Goal: Book appointment/travel/reservation

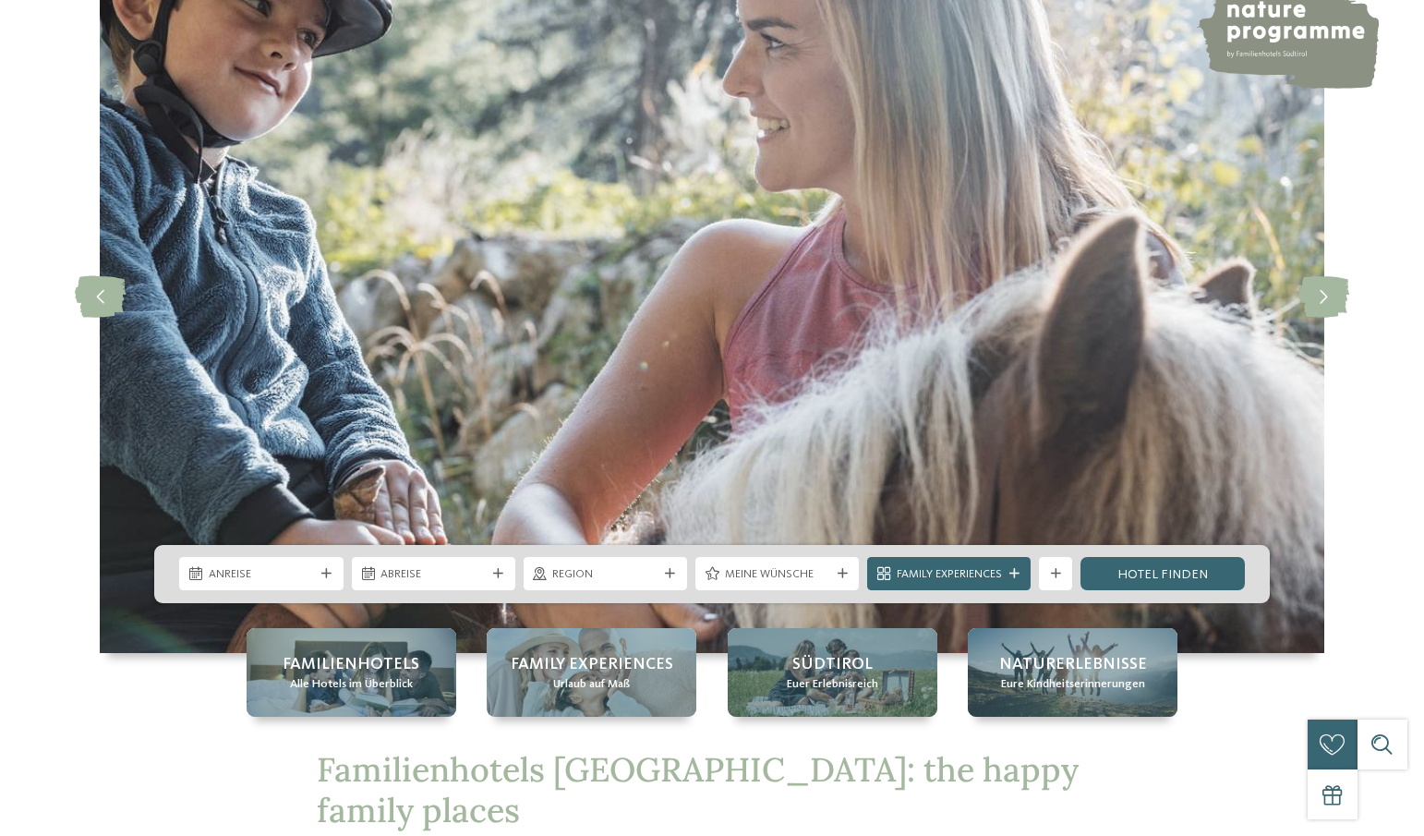
scroll to position [277, 0]
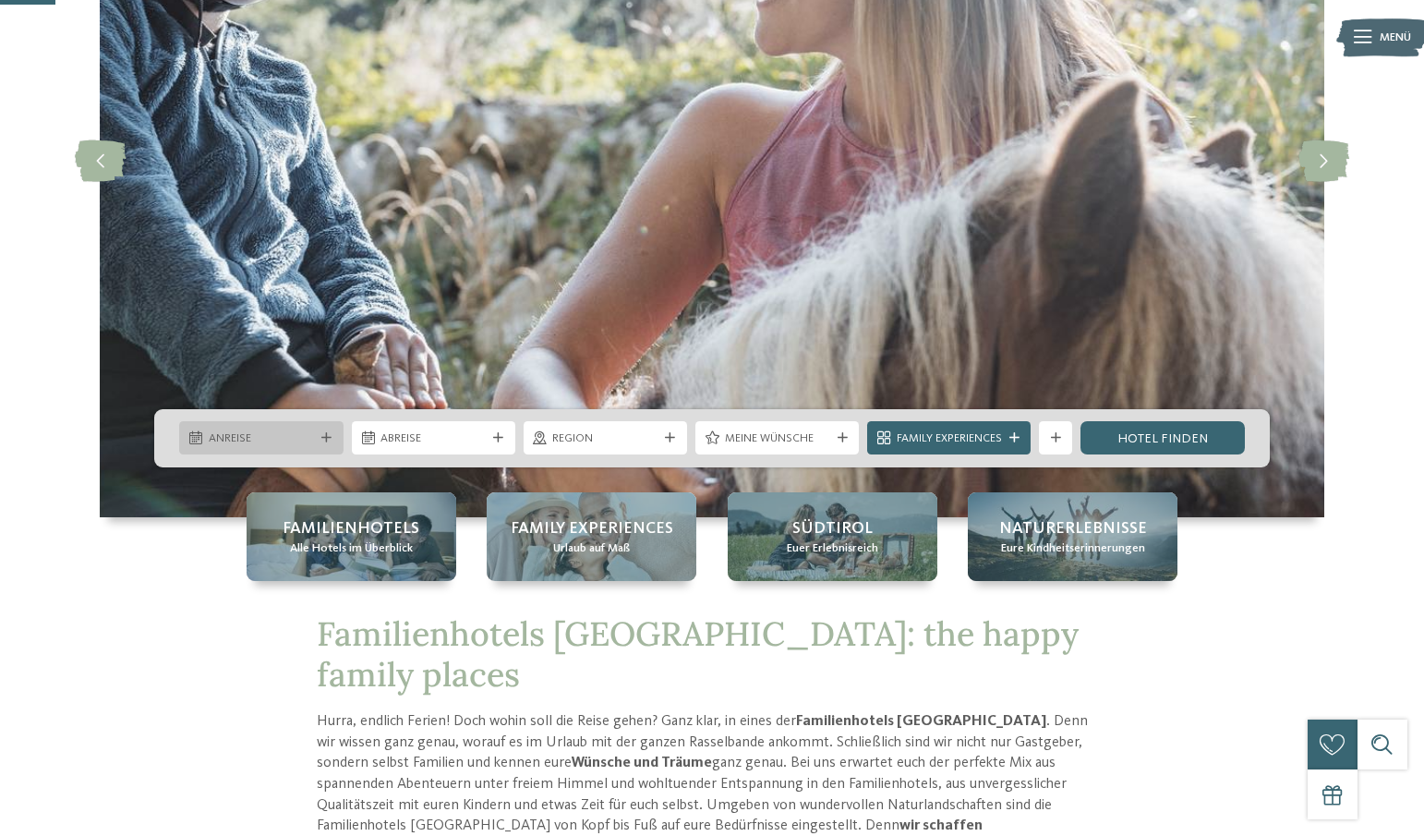
click at [265, 432] on span "Anreise" at bounding box center [261, 438] width 105 height 17
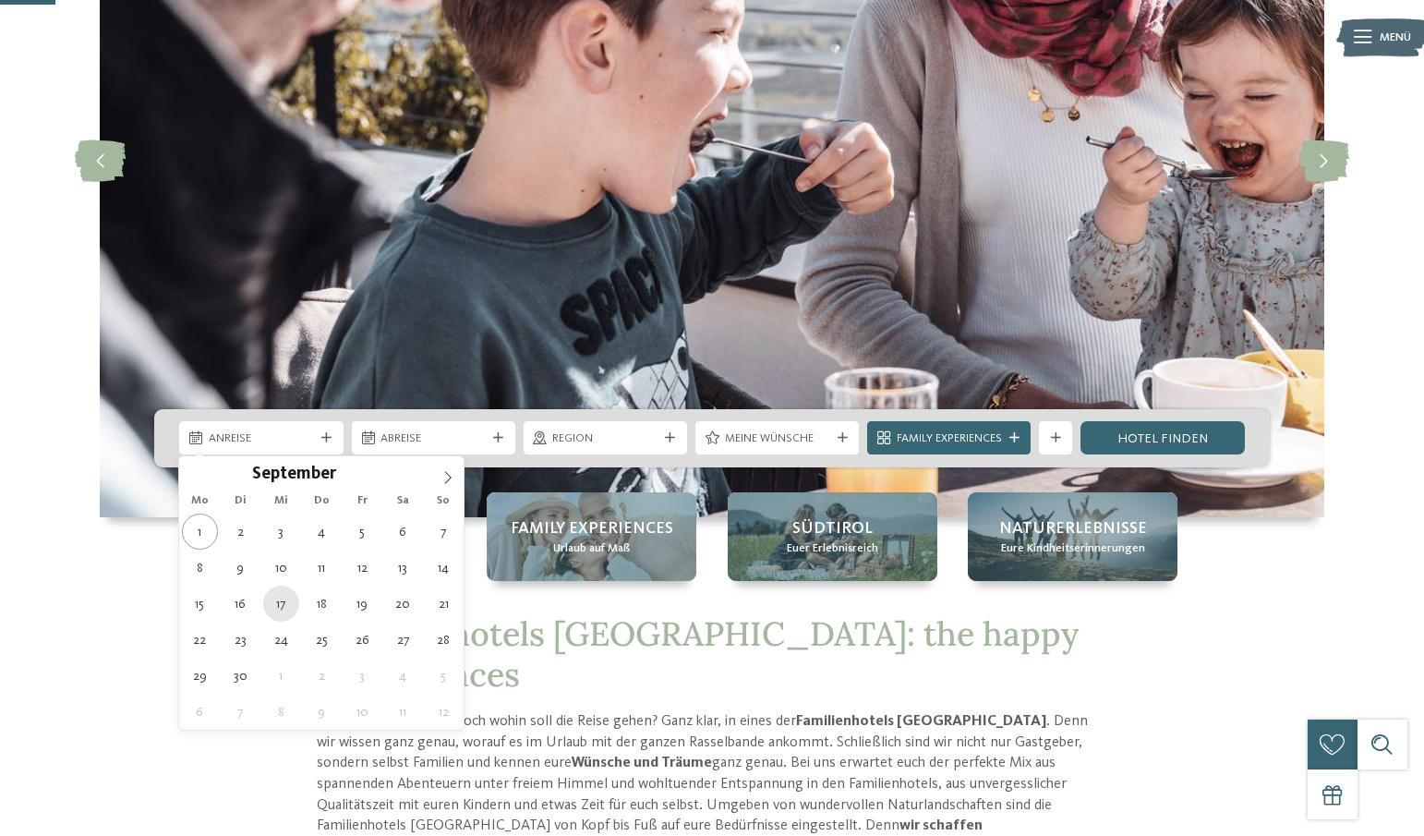
type div "[DATE]"
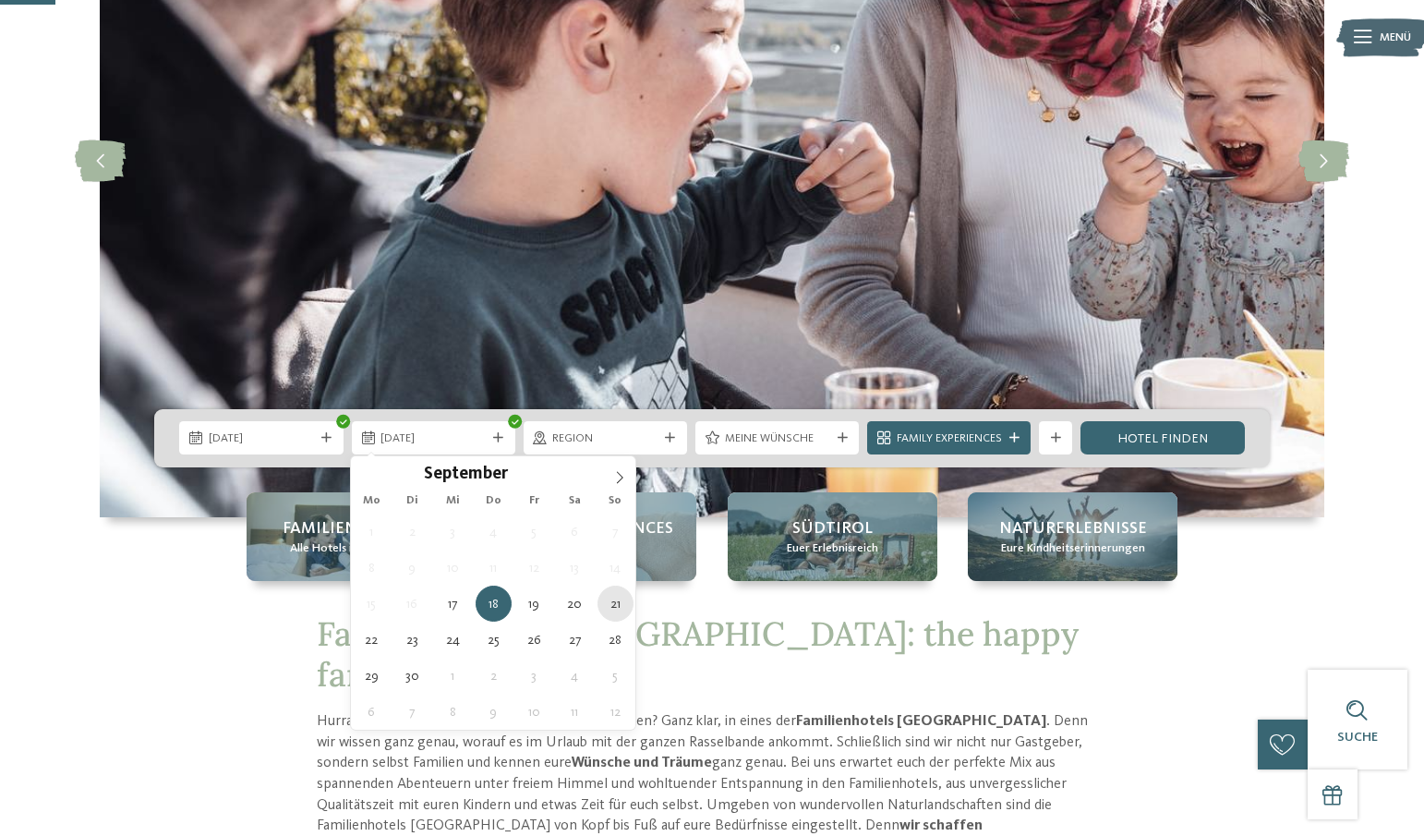
type div "[DATE]"
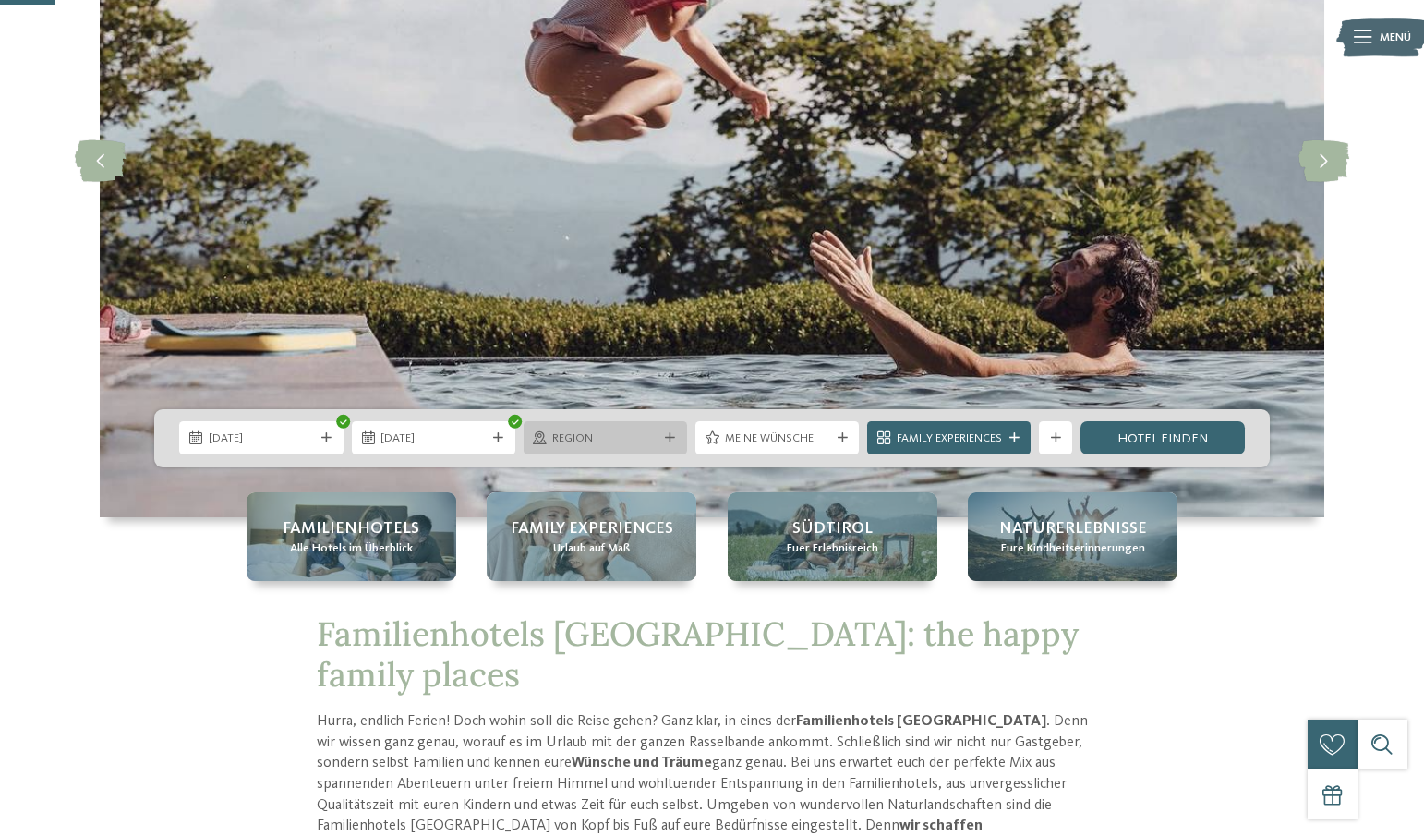
click at [590, 446] on span "Region" at bounding box center [604, 438] width 105 height 17
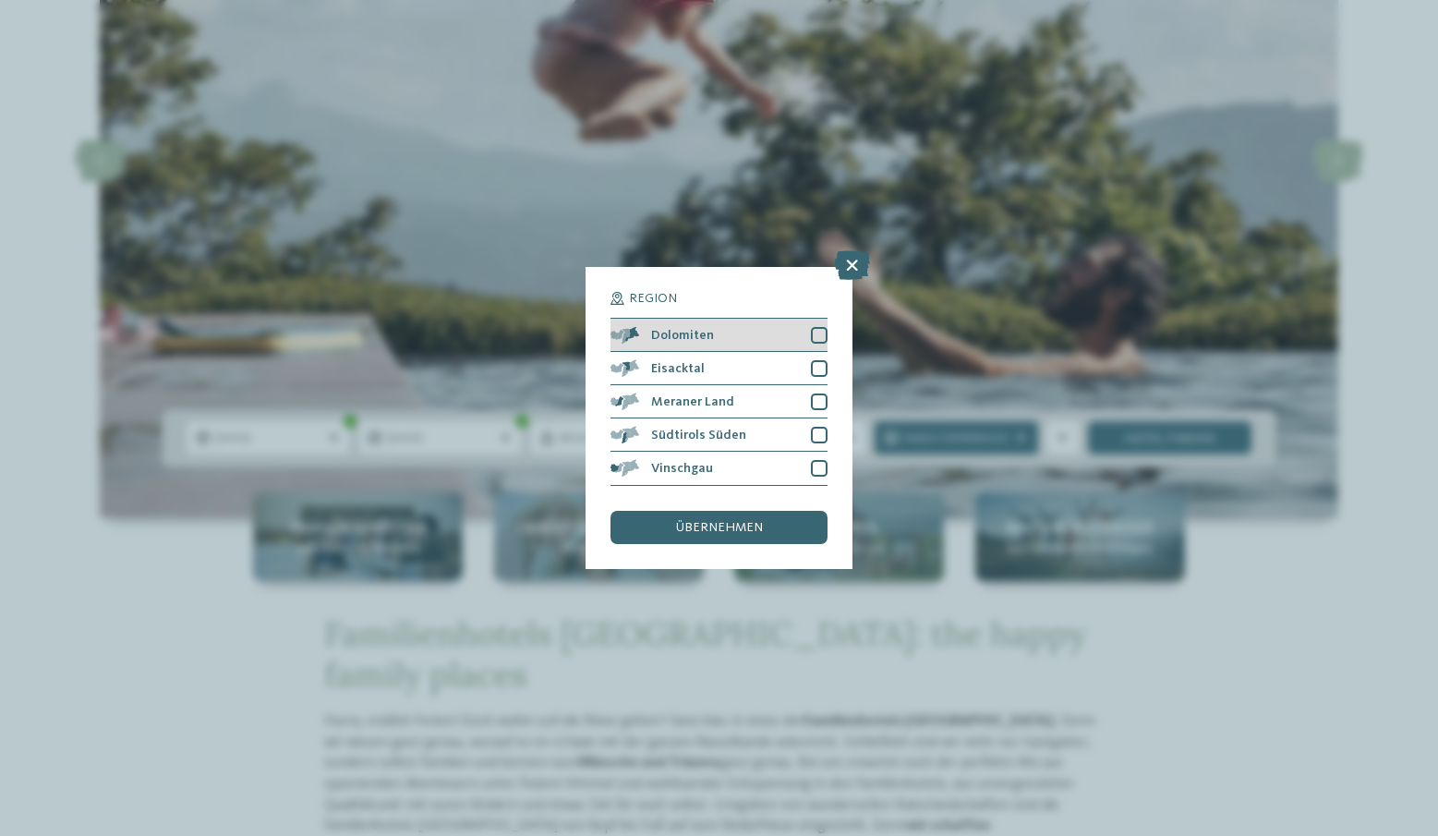
click at [823, 336] on div at bounding box center [819, 335] width 17 height 17
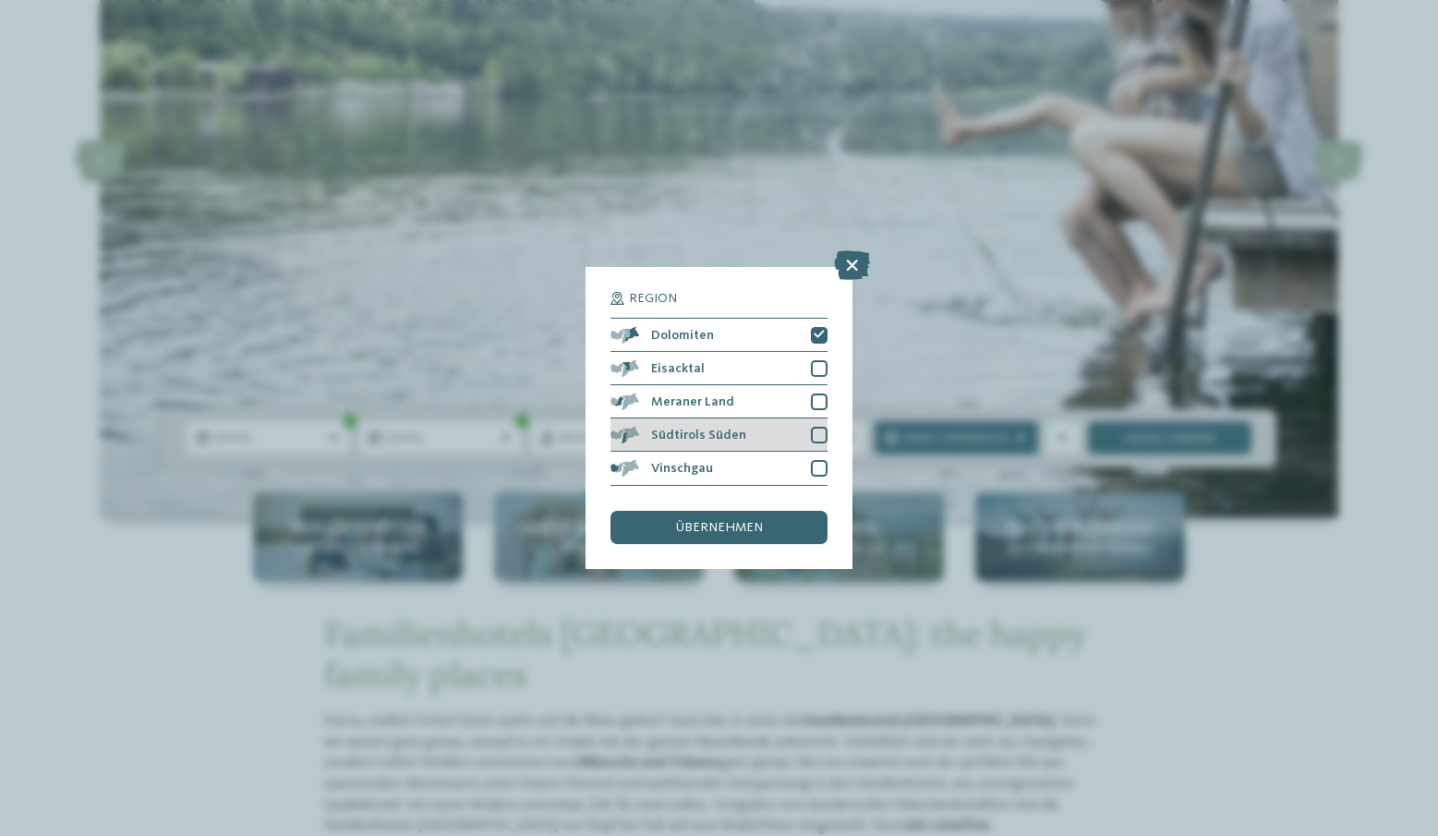
click at [824, 429] on div at bounding box center [819, 435] width 17 height 17
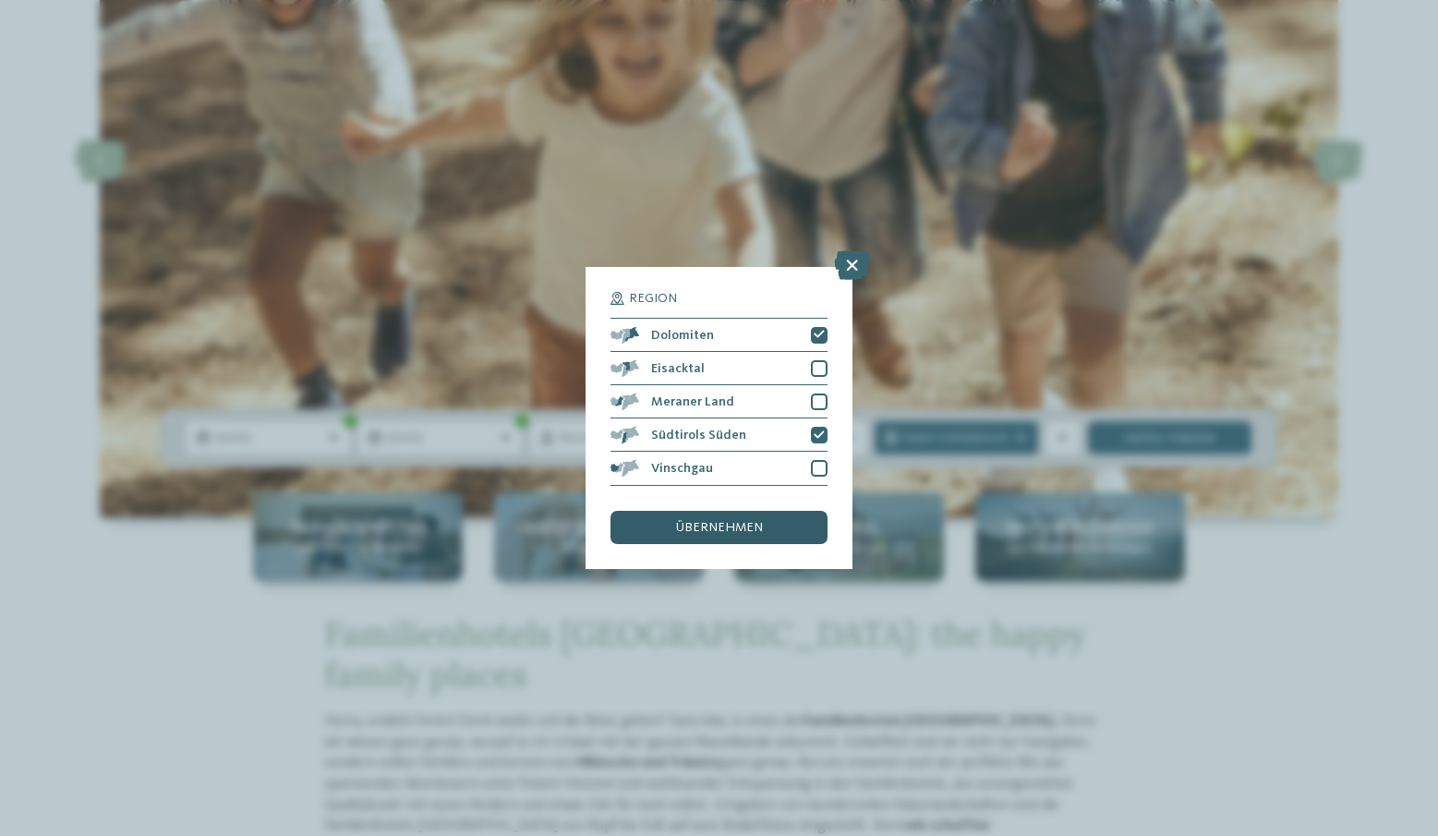
click at [746, 530] on span "übernehmen" at bounding box center [719, 527] width 87 height 13
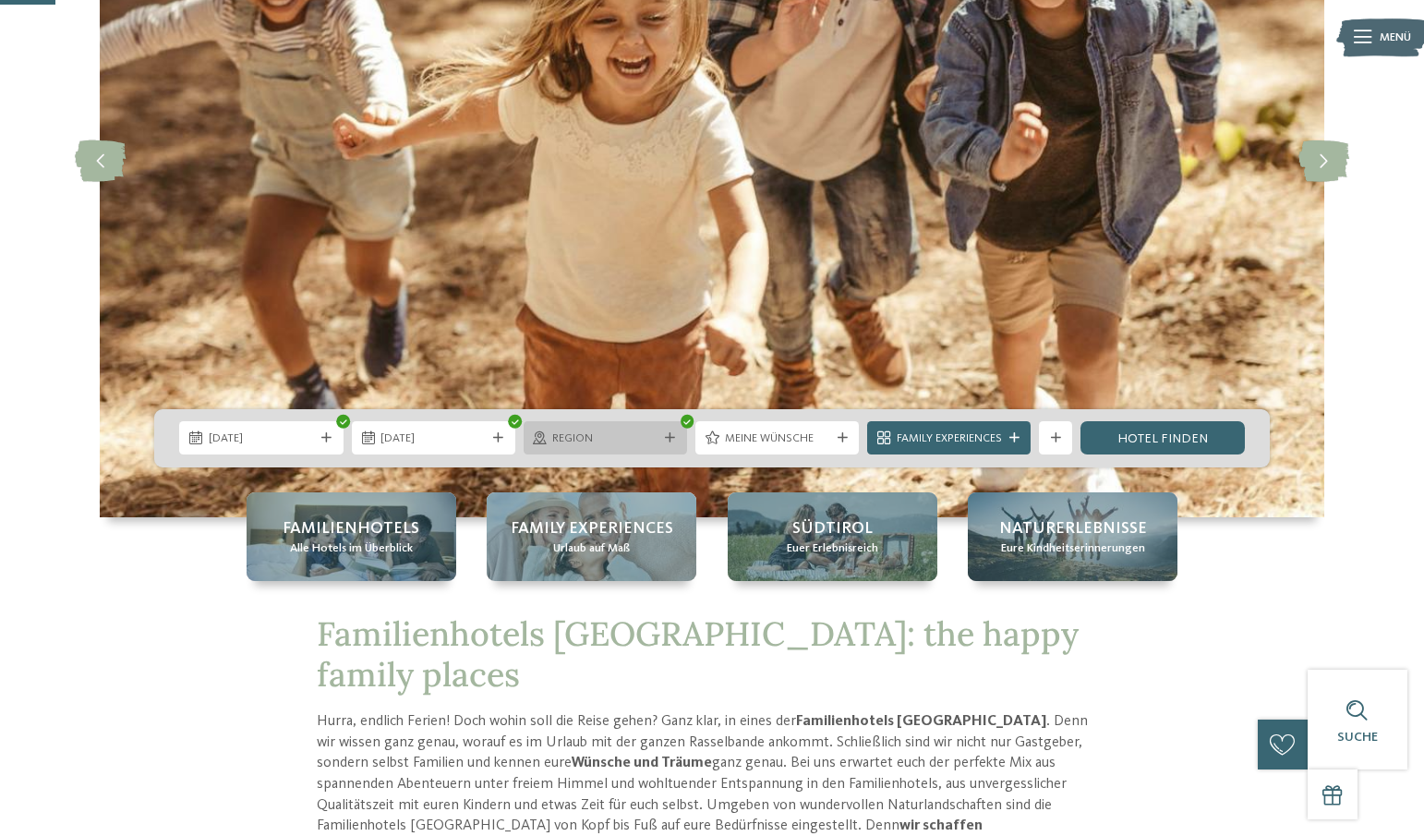
click at [635, 448] on div "Region" at bounding box center [605, 437] width 163 height 33
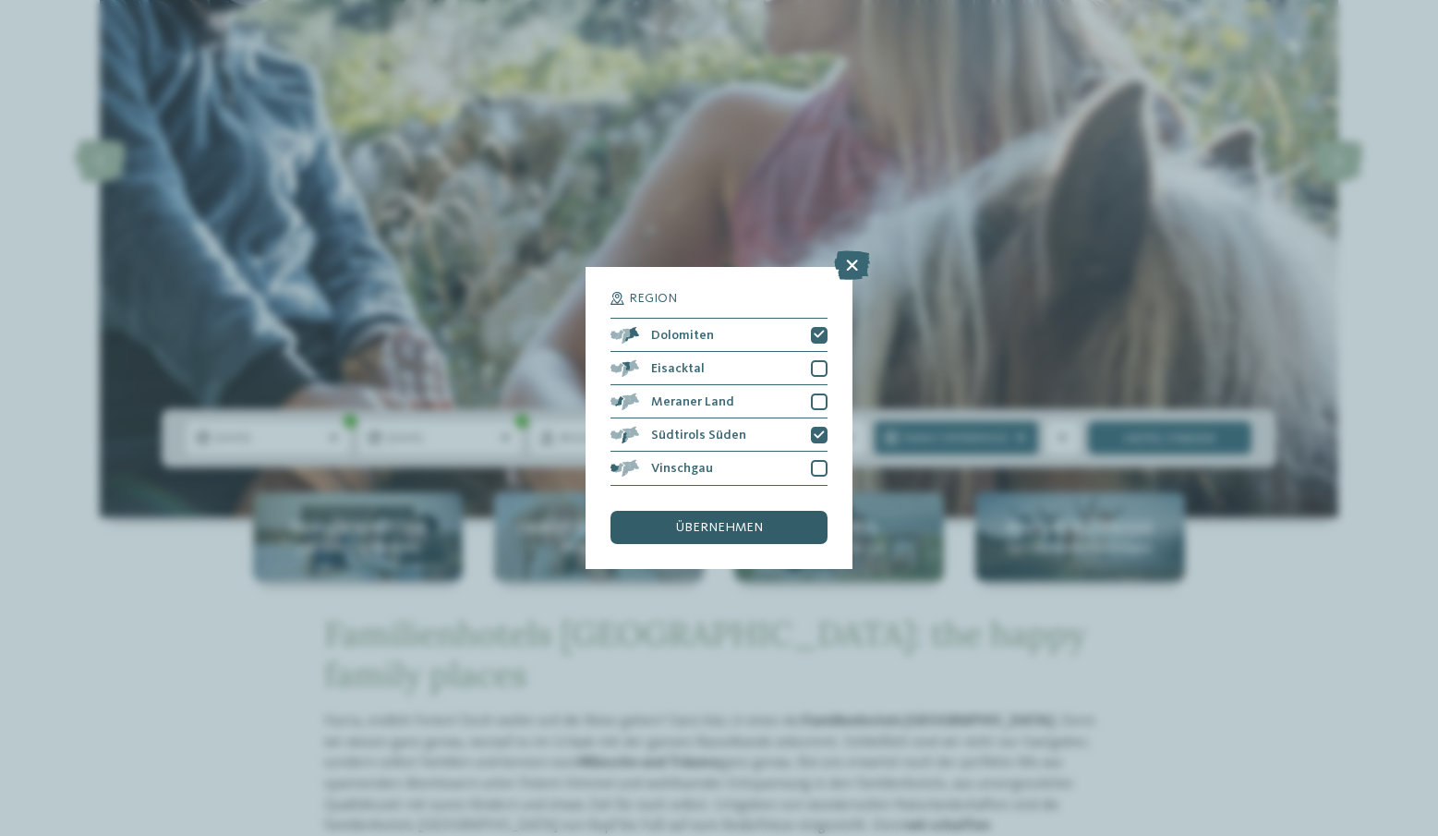
click at [742, 517] on div "übernehmen" at bounding box center [718, 527] width 216 height 33
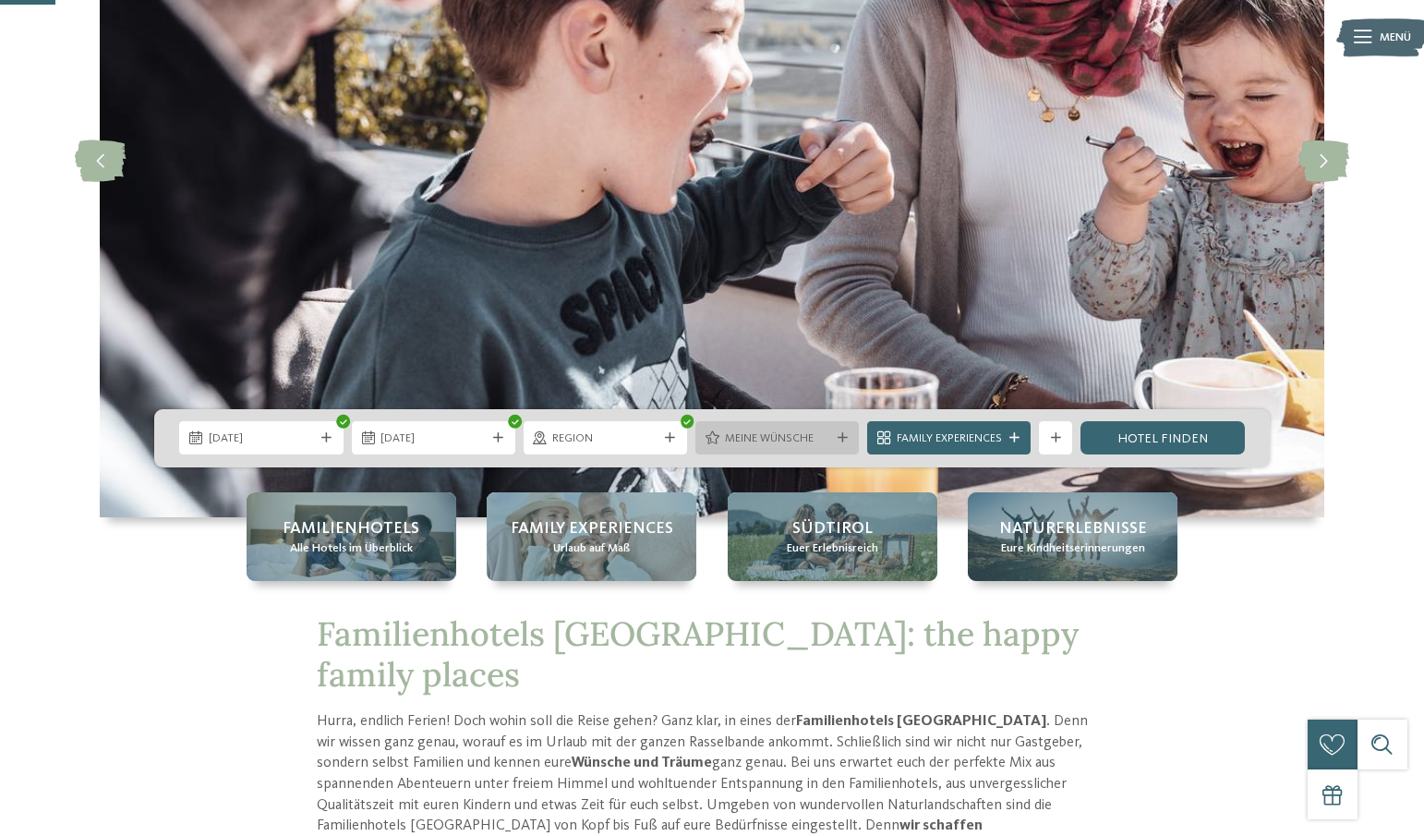
click at [735, 435] on span "Meine Wünsche" at bounding box center [777, 438] width 105 height 17
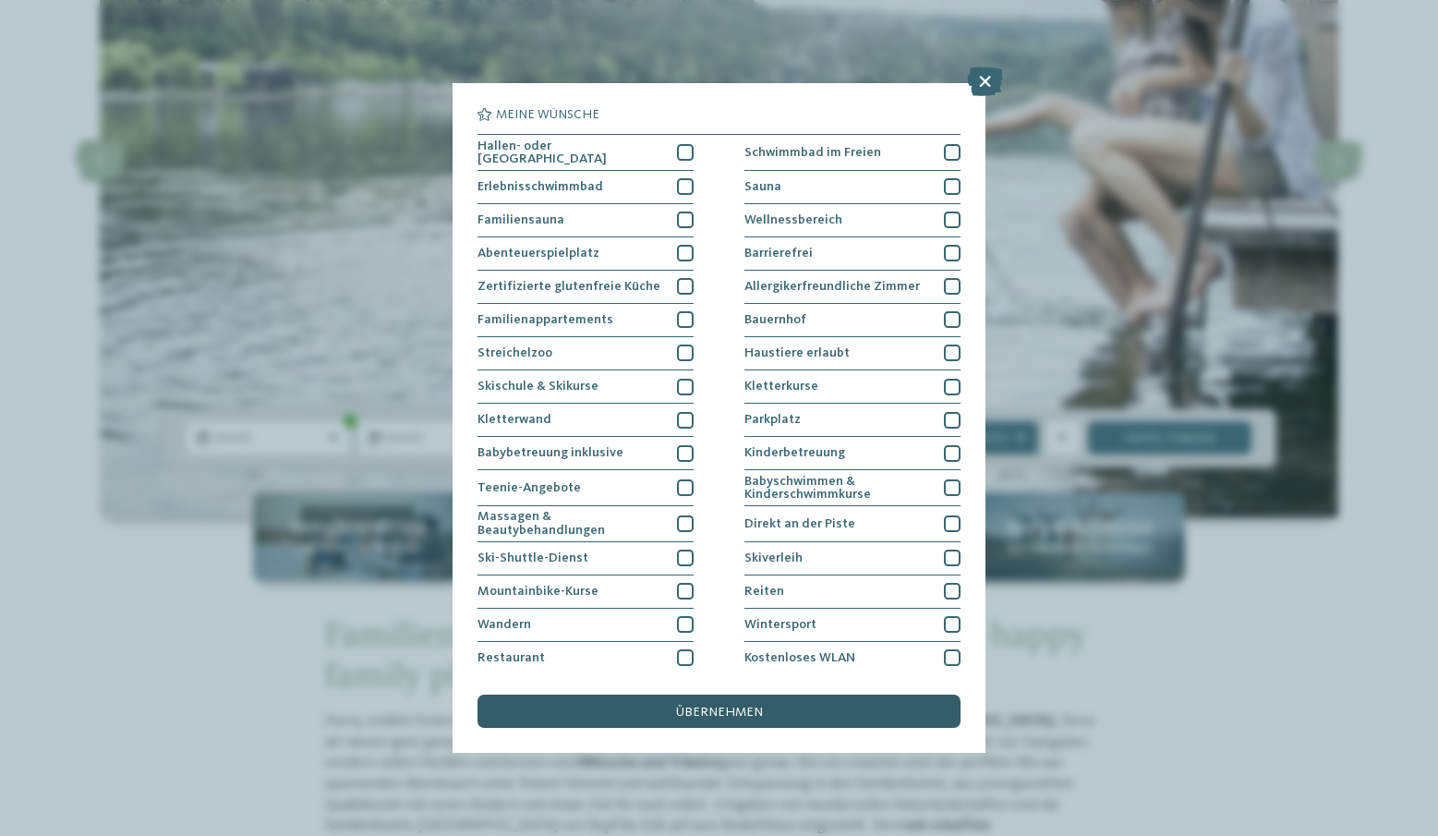
click at [838, 696] on div "übernehmen" at bounding box center [718, 710] width 482 height 33
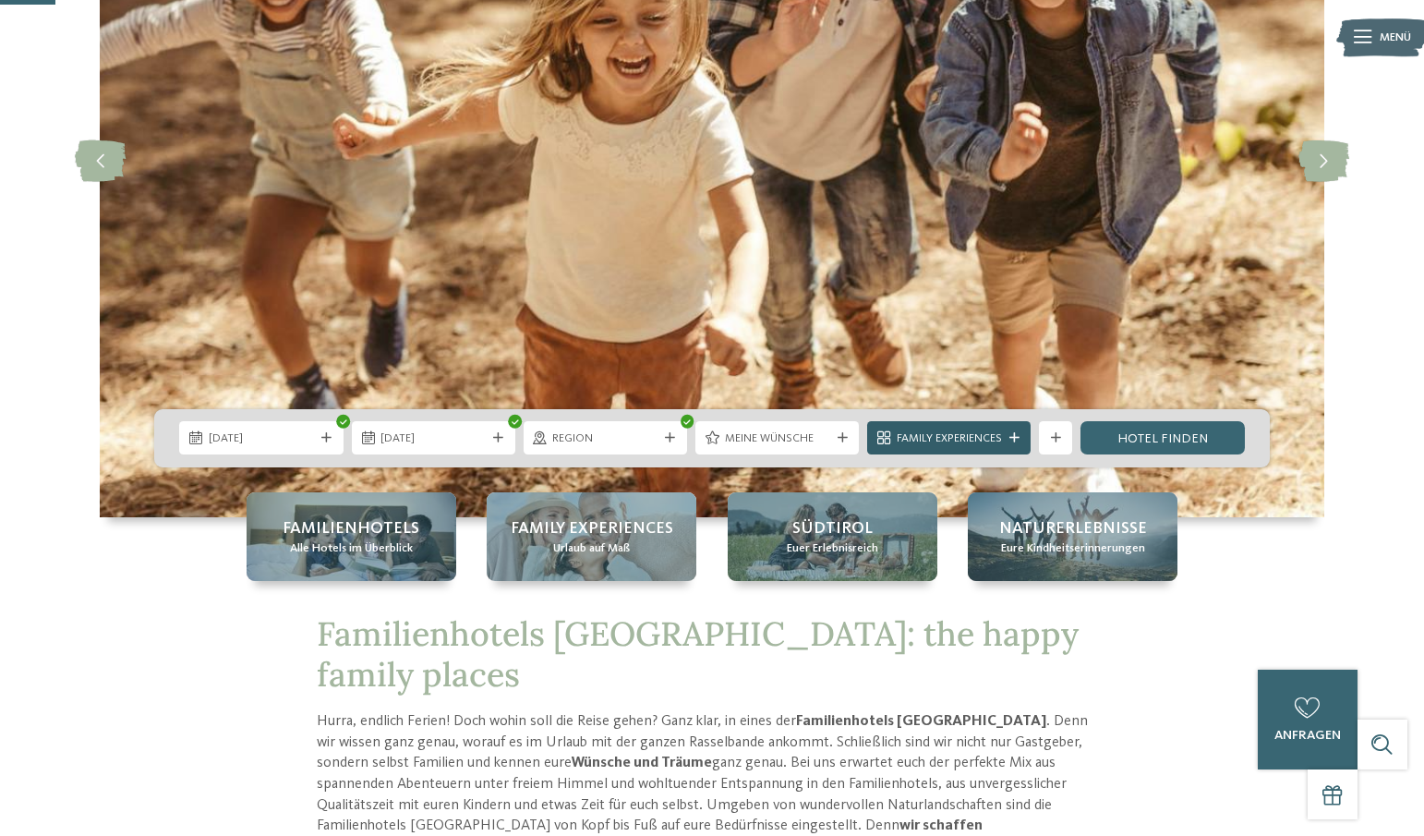
click at [1014, 439] on icon at bounding box center [1014, 438] width 10 height 10
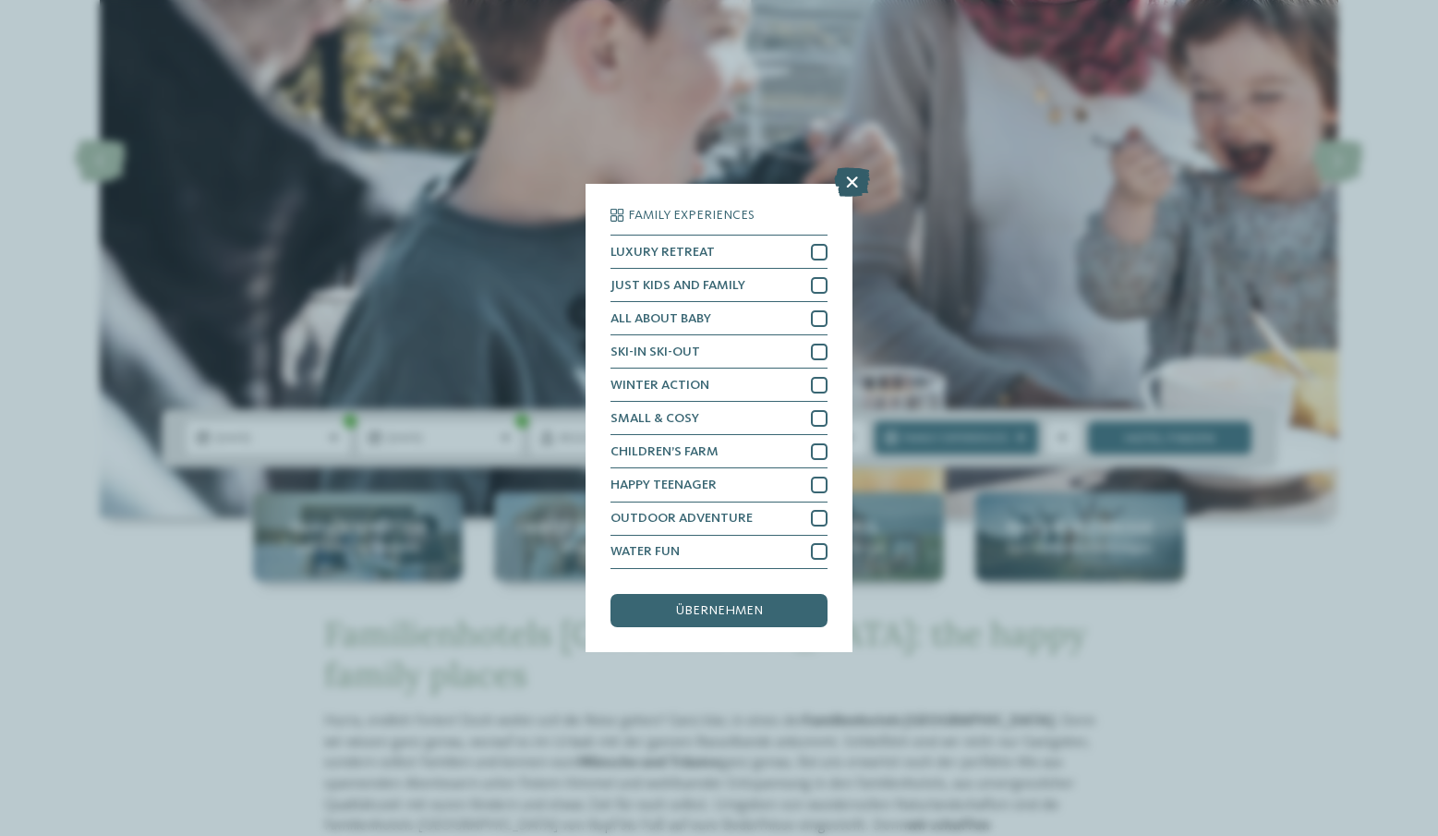
click at [854, 181] on icon at bounding box center [852, 183] width 36 height 30
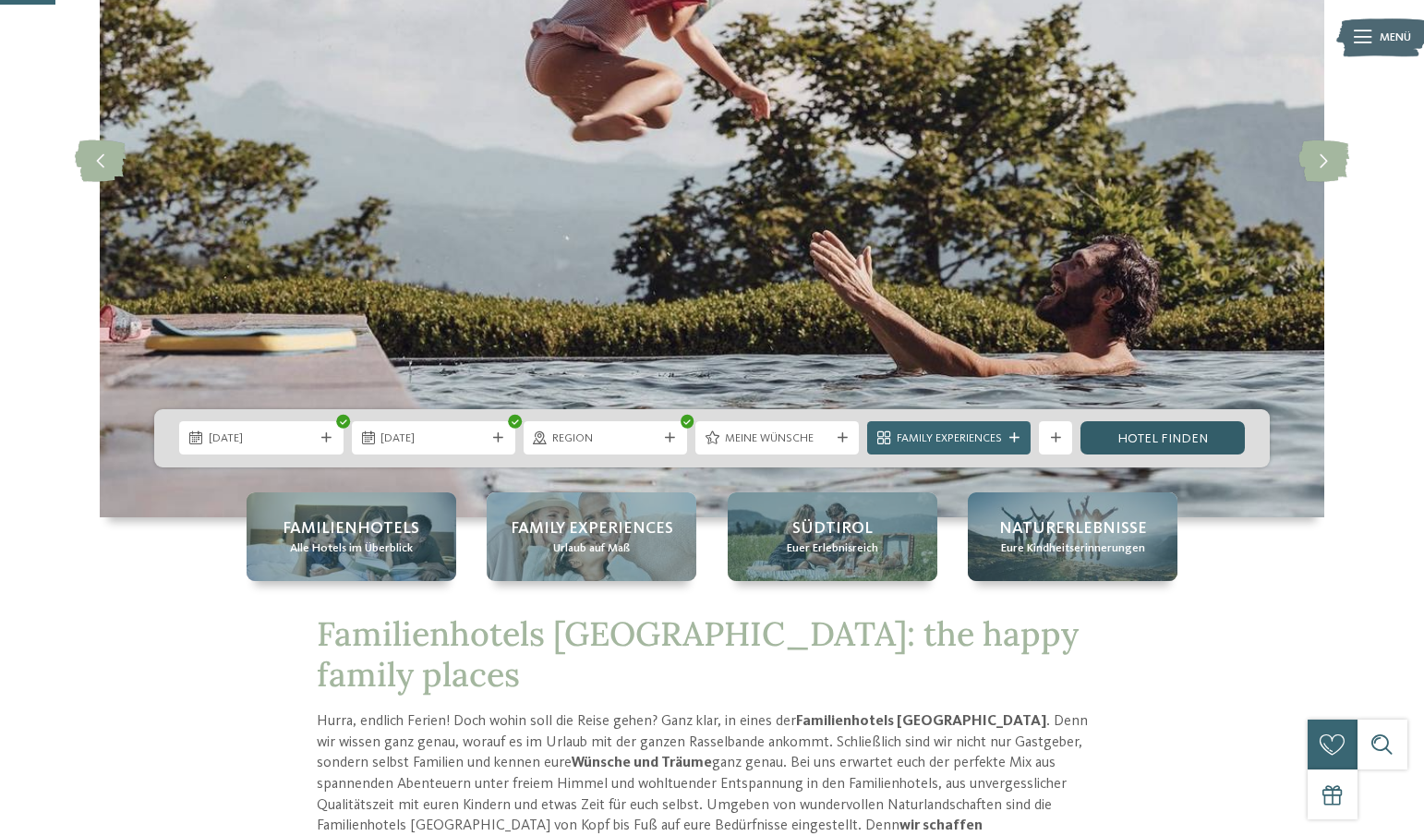
click at [1155, 437] on link "Hotel finden" at bounding box center [1161, 437] width 163 height 33
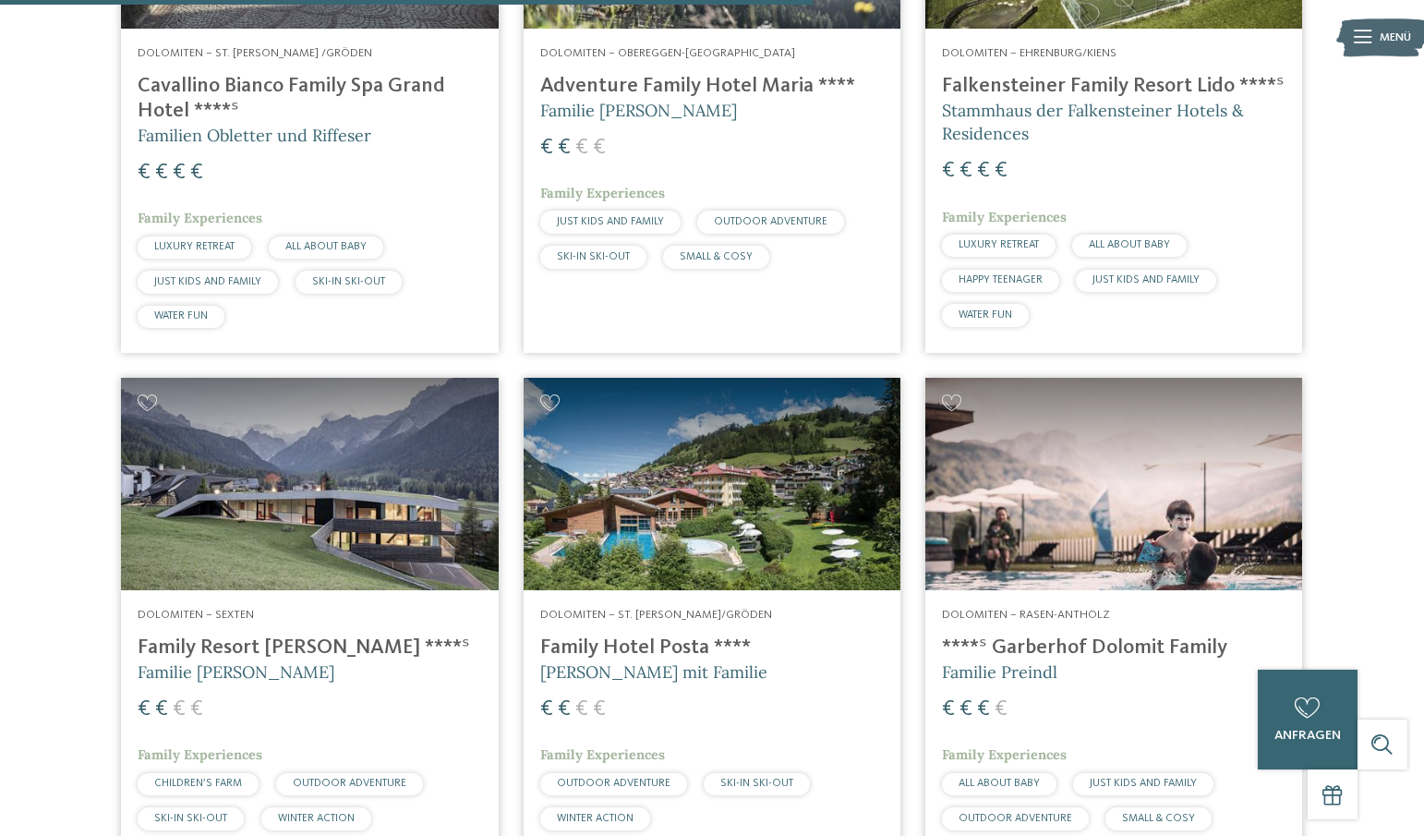
scroll to position [1367, 0]
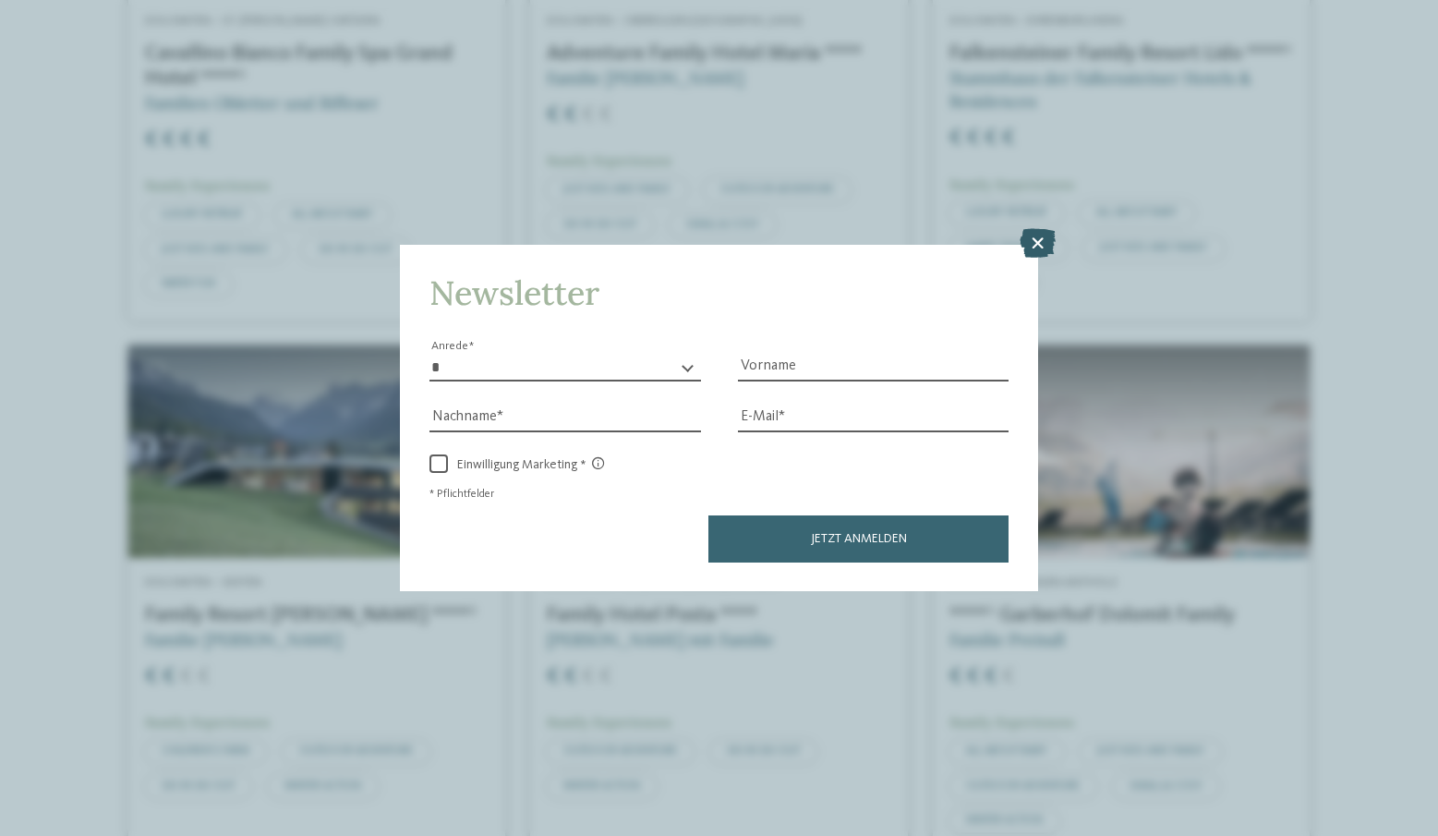
click at [1045, 237] on icon at bounding box center [1038, 243] width 36 height 30
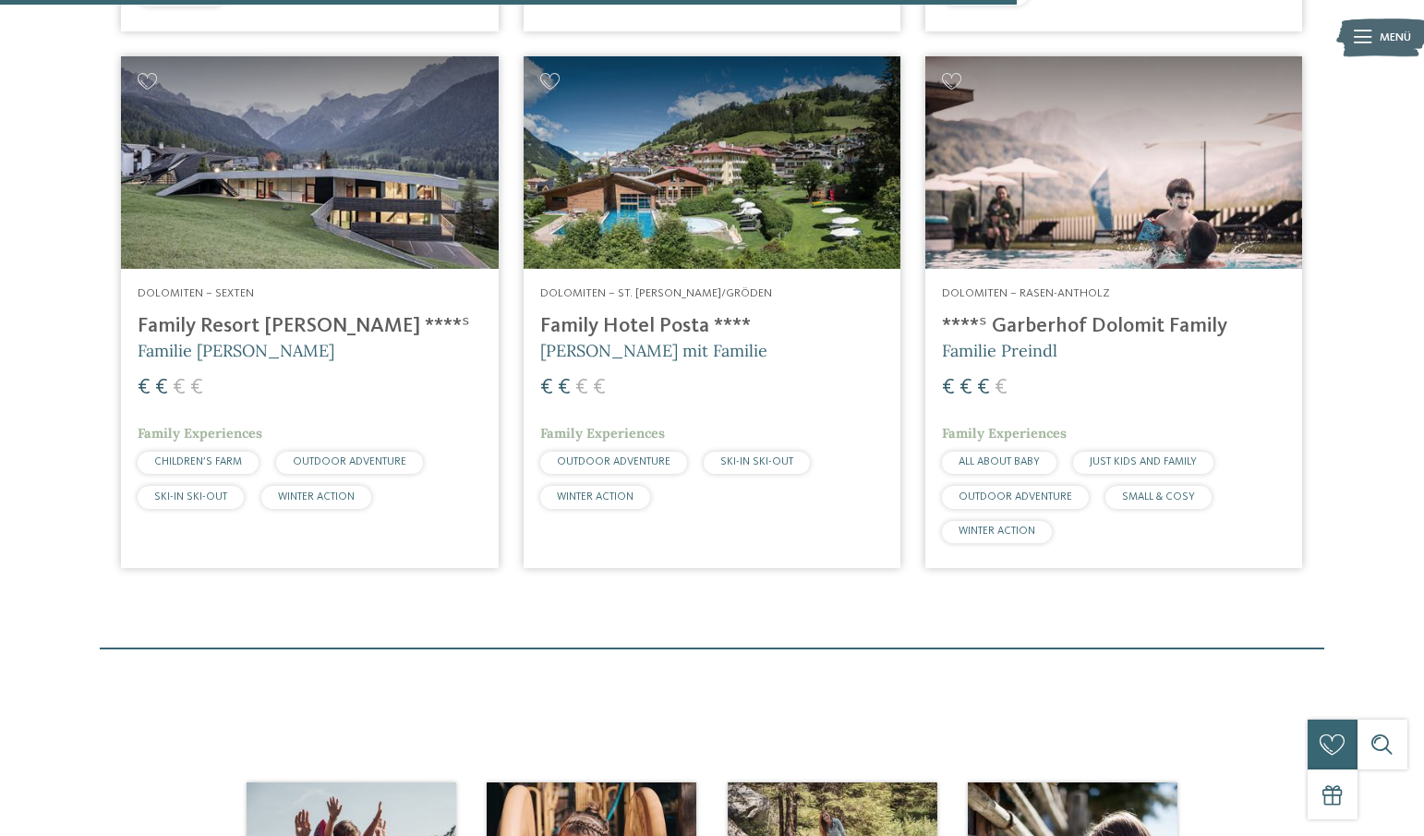
scroll to position [1644, 0]
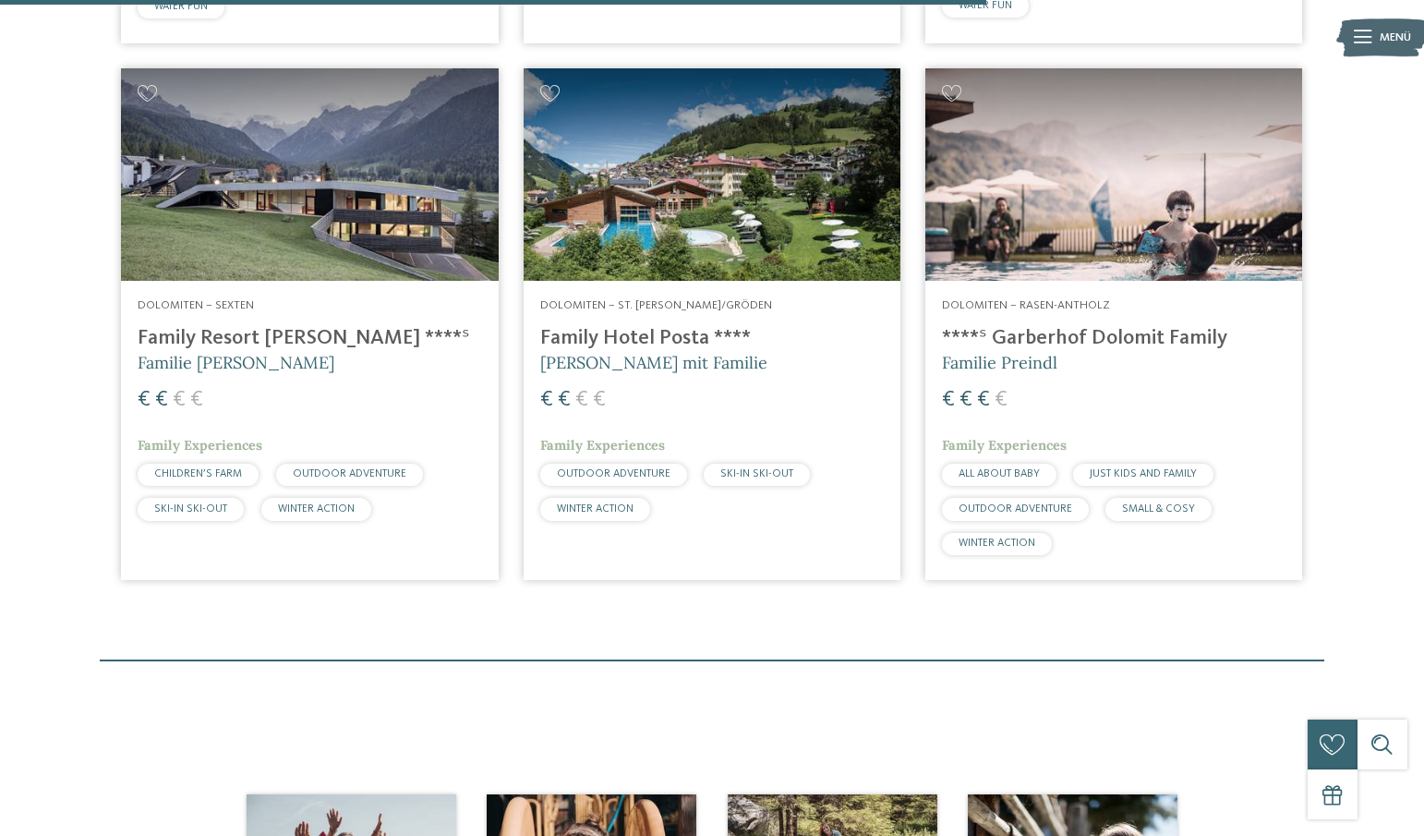
click at [612, 338] on h4 "Family Hotel Posta ****" at bounding box center [712, 338] width 344 height 25
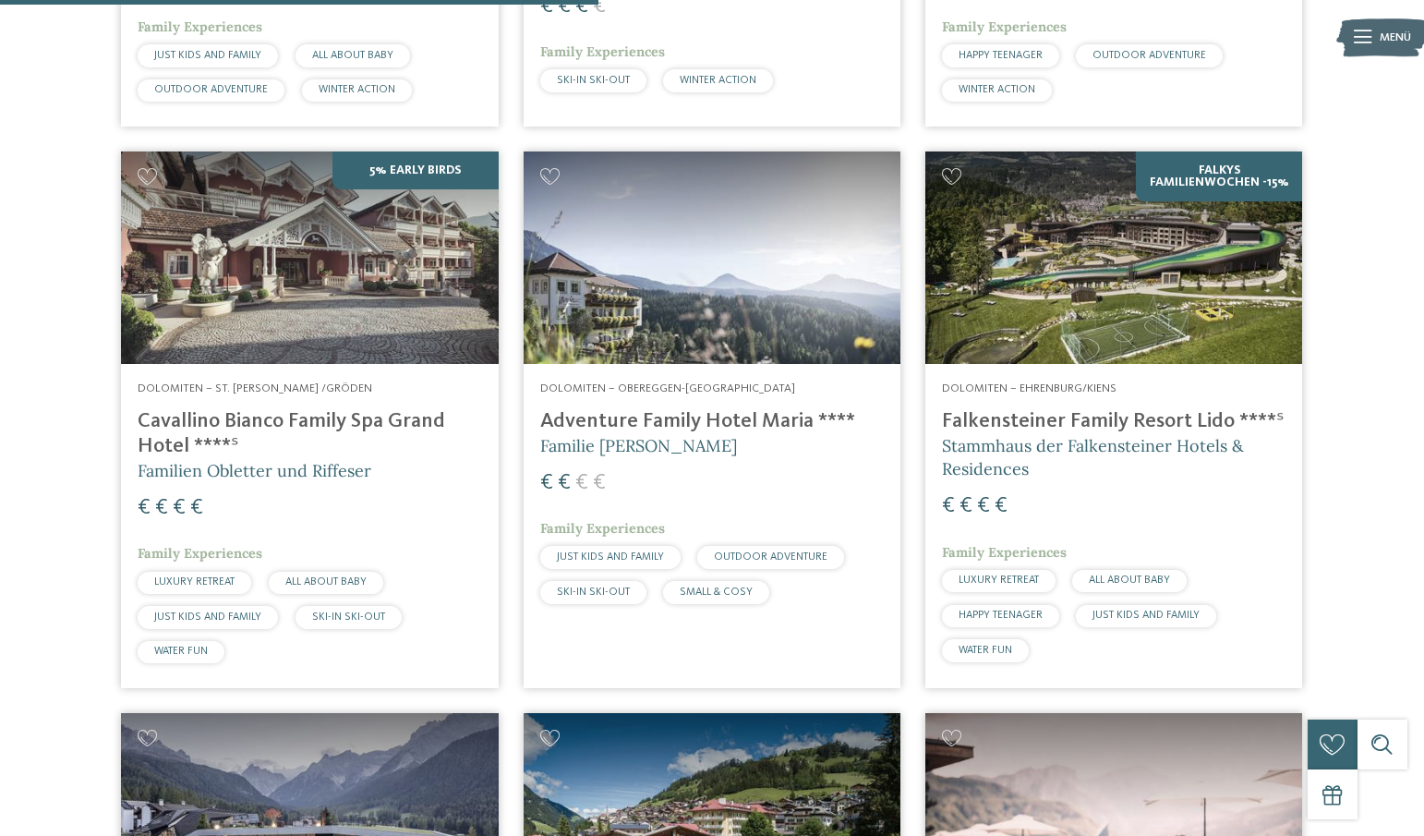
scroll to position [997, 0]
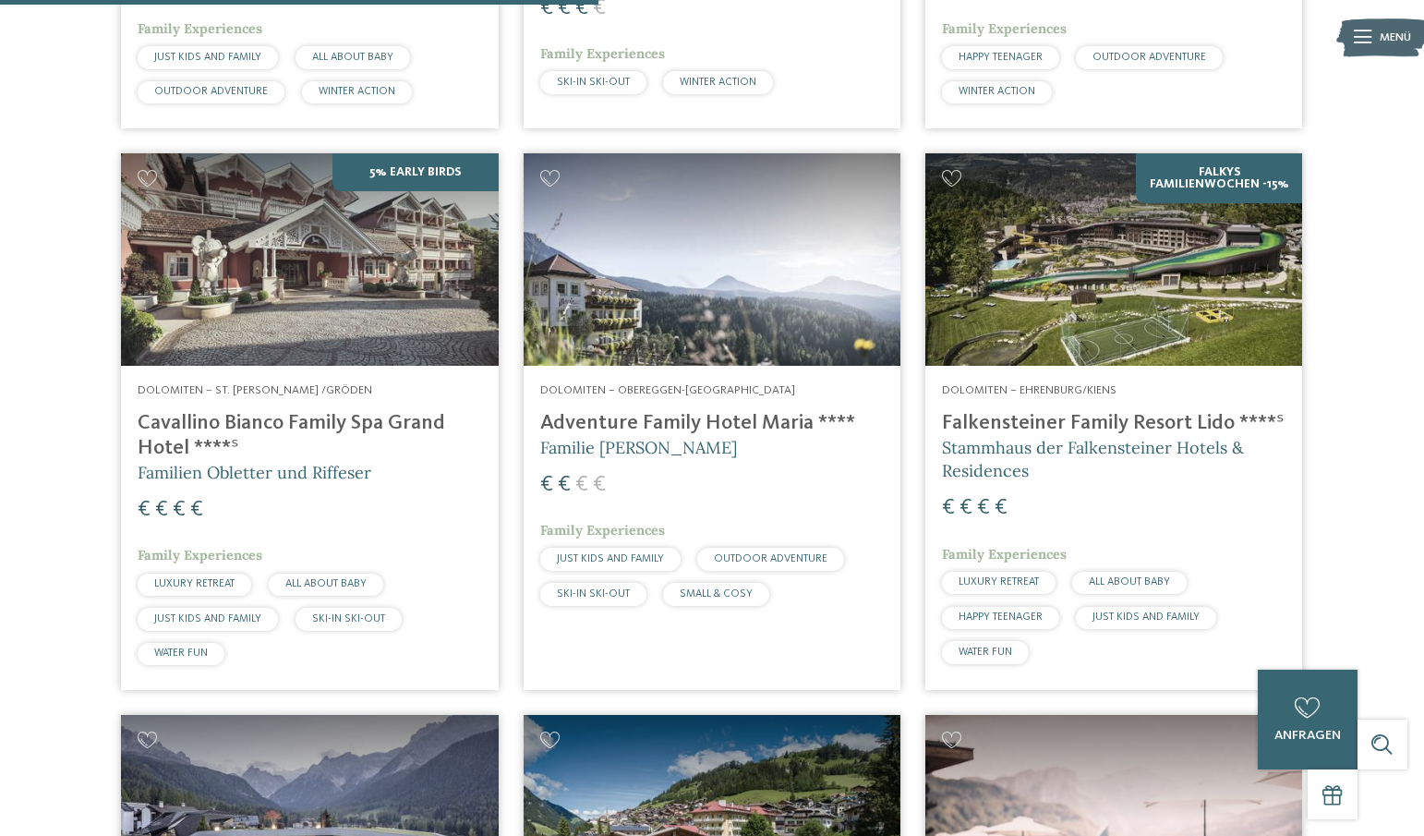
drag, startPoint x: 730, startPoint y: 289, endPoint x: 976, endPoint y: 349, distance: 253.8
click at [730, 290] on img at bounding box center [712, 259] width 377 height 212
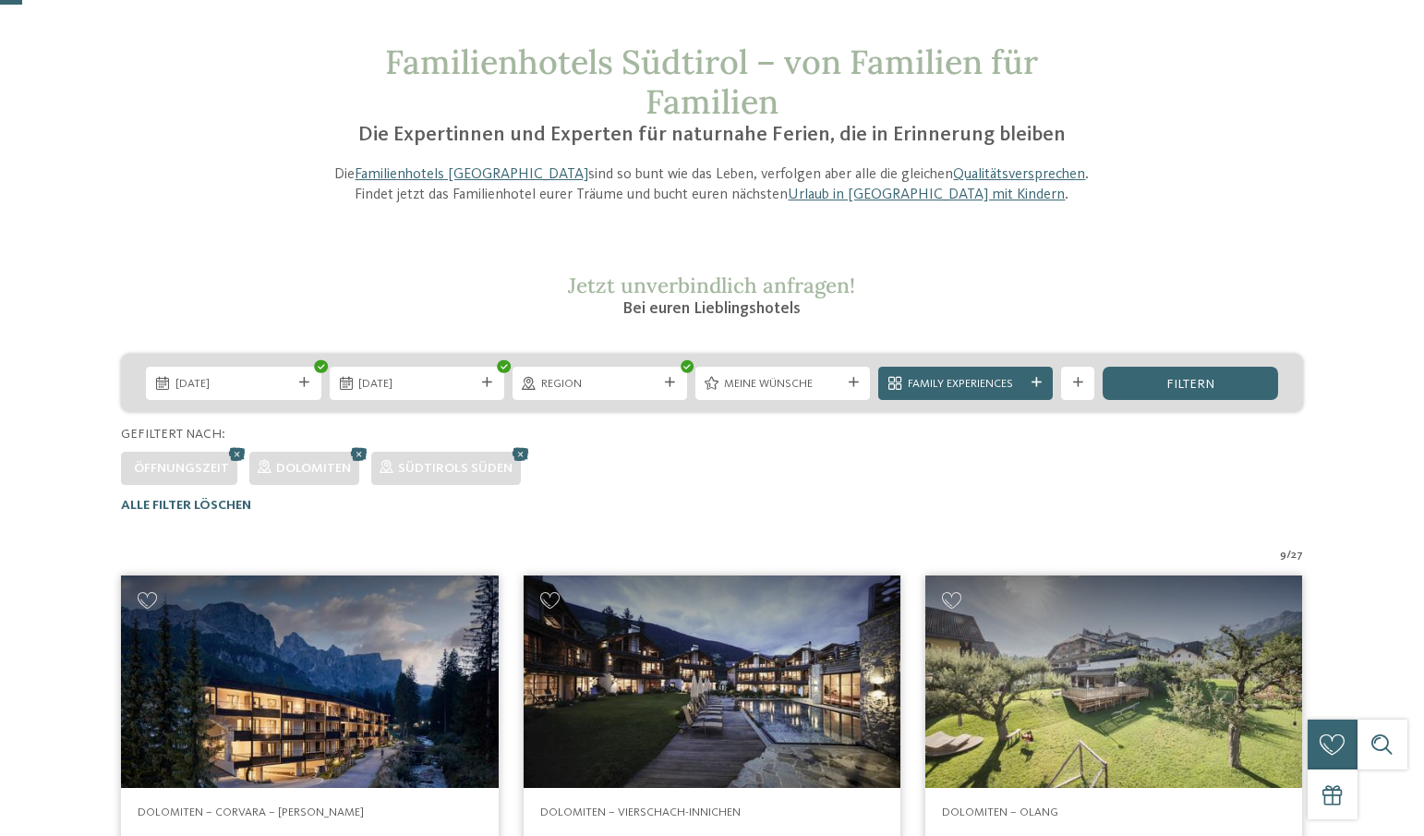
scroll to position [0, 0]
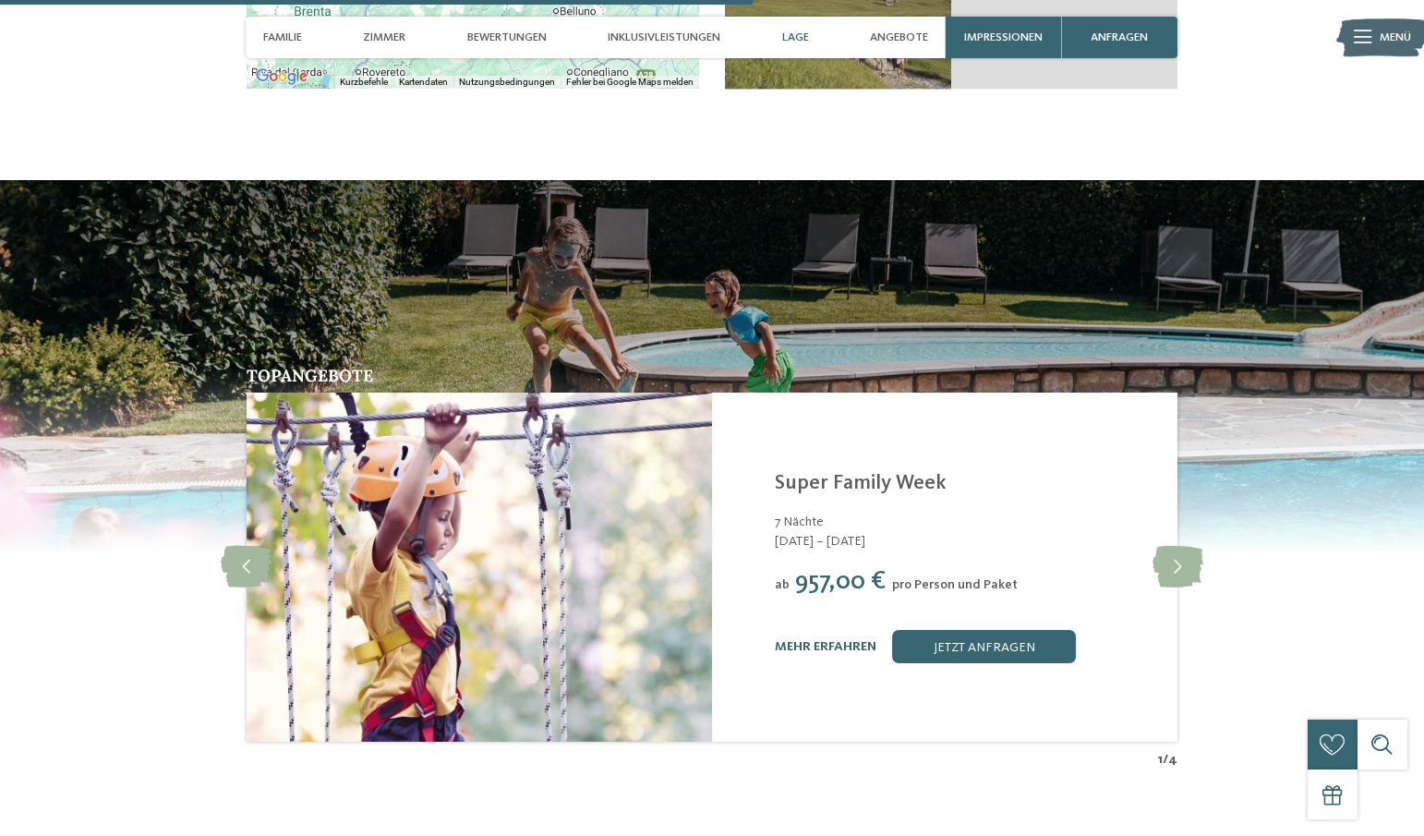
scroll to position [3325, 0]
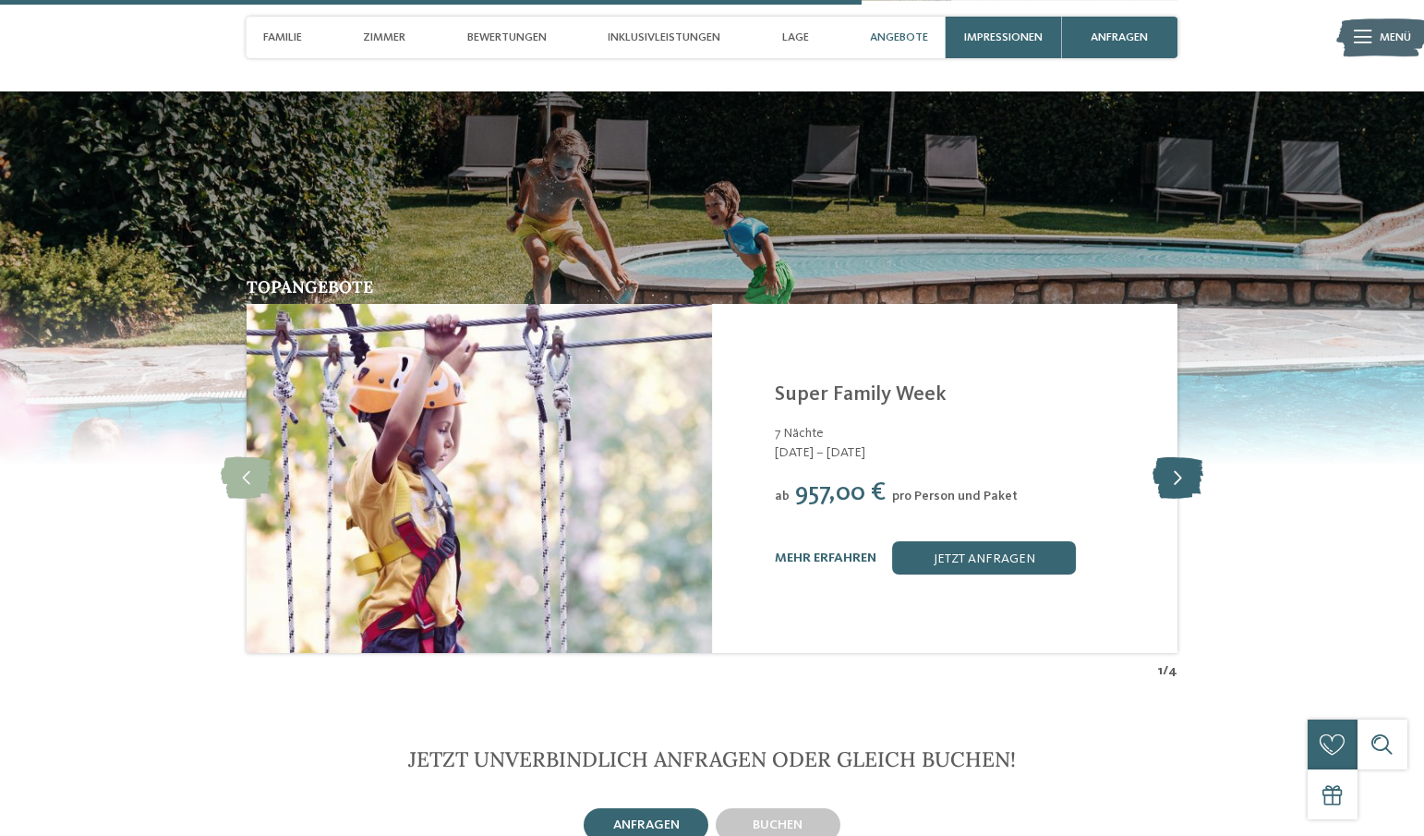
click at [1184, 458] on icon at bounding box center [1177, 479] width 51 height 42
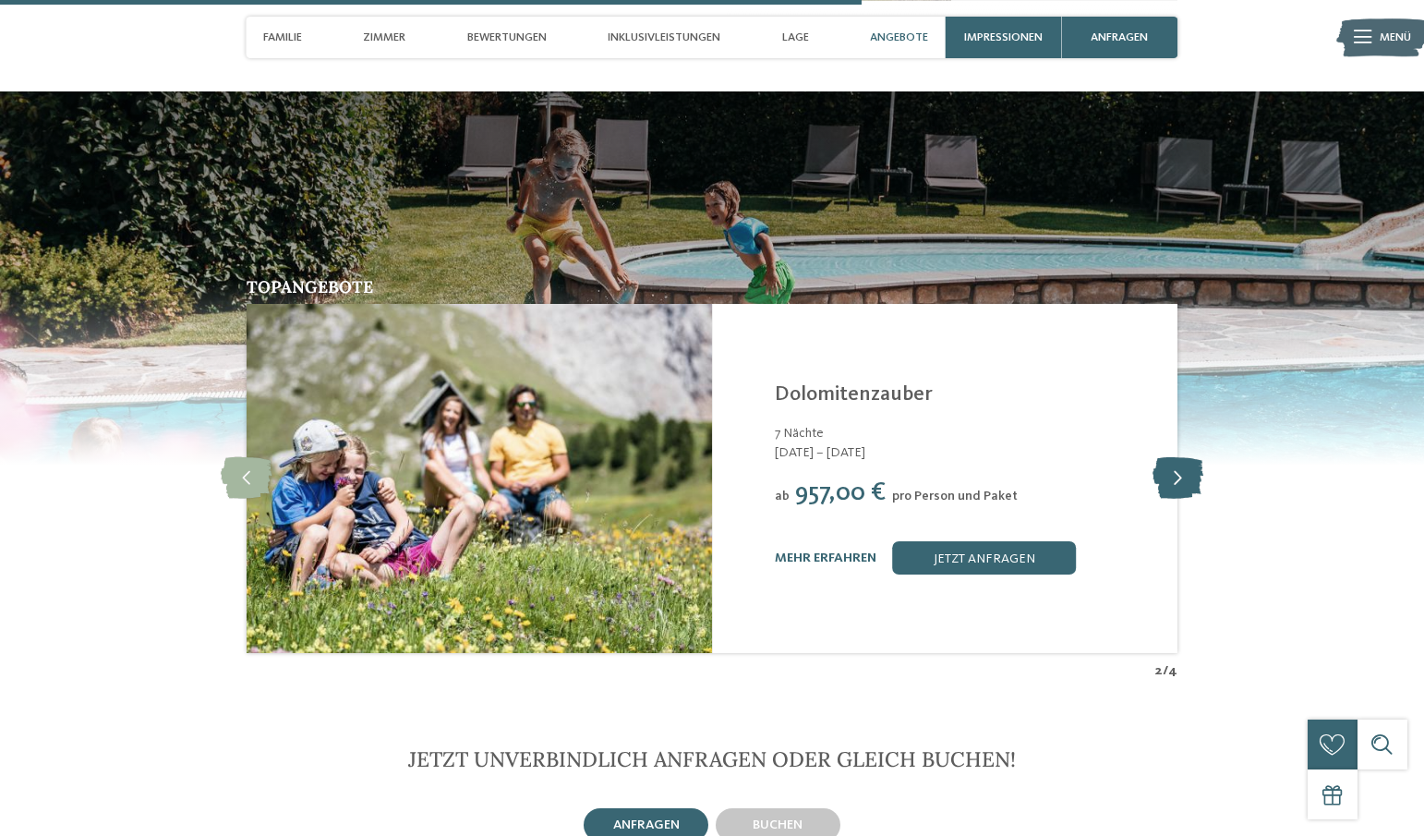
click at [1184, 458] on icon at bounding box center [1177, 479] width 51 height 42
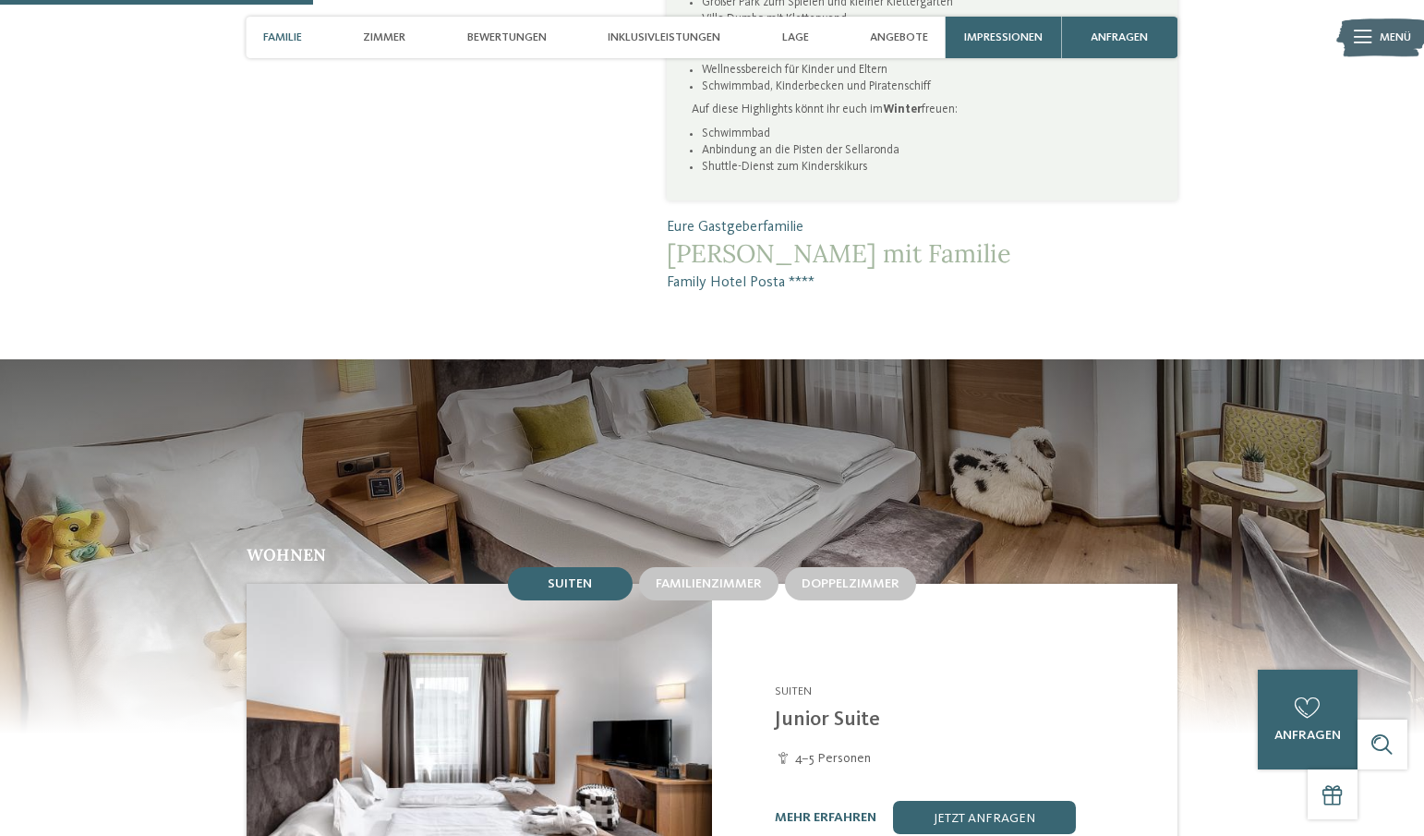
scroll to position [1201, 0]
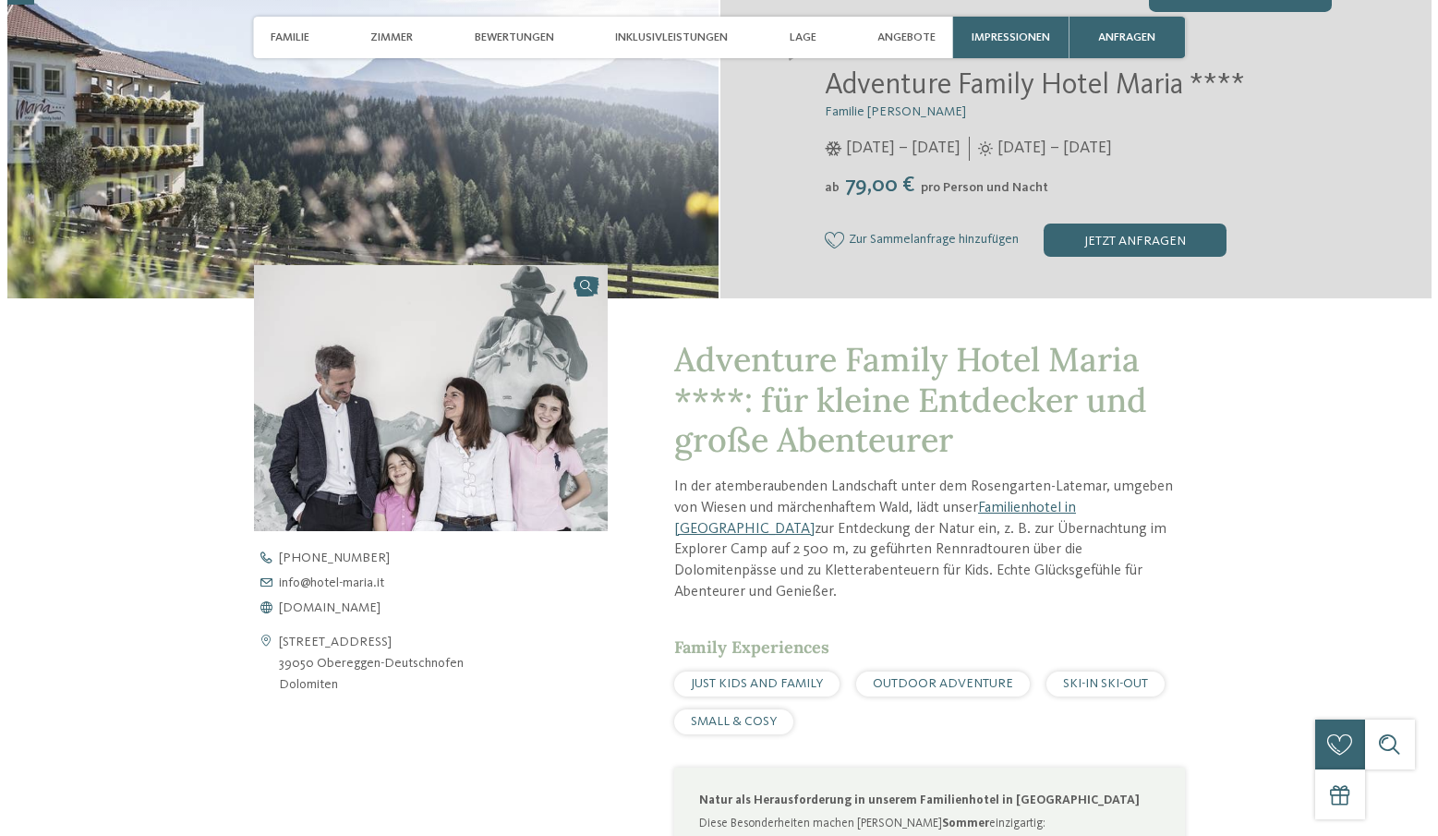
scroll to position [369, 0]
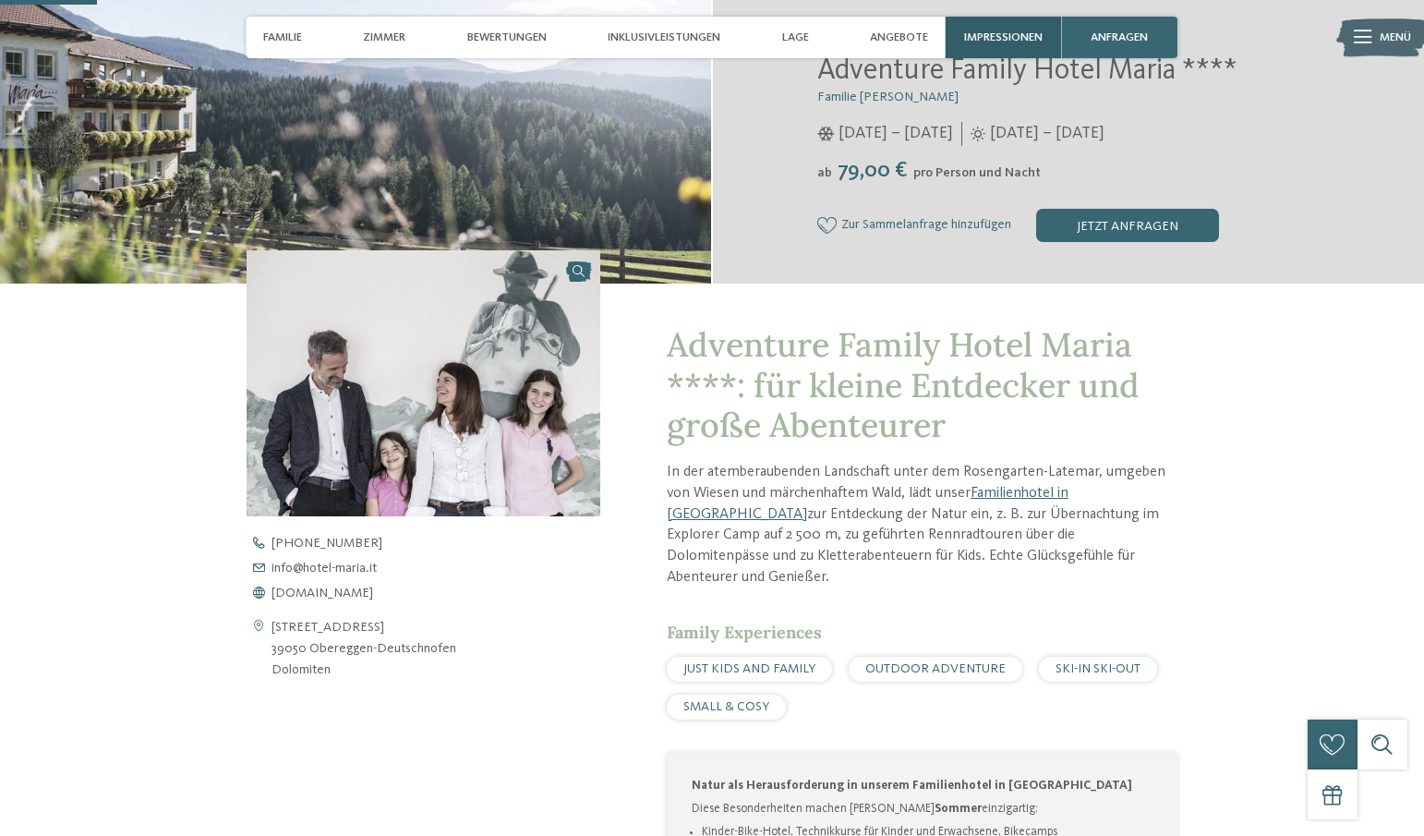
click at [1005, 33] on span "Impressionen" at bounding box center [1003, 37] width 78 height 14
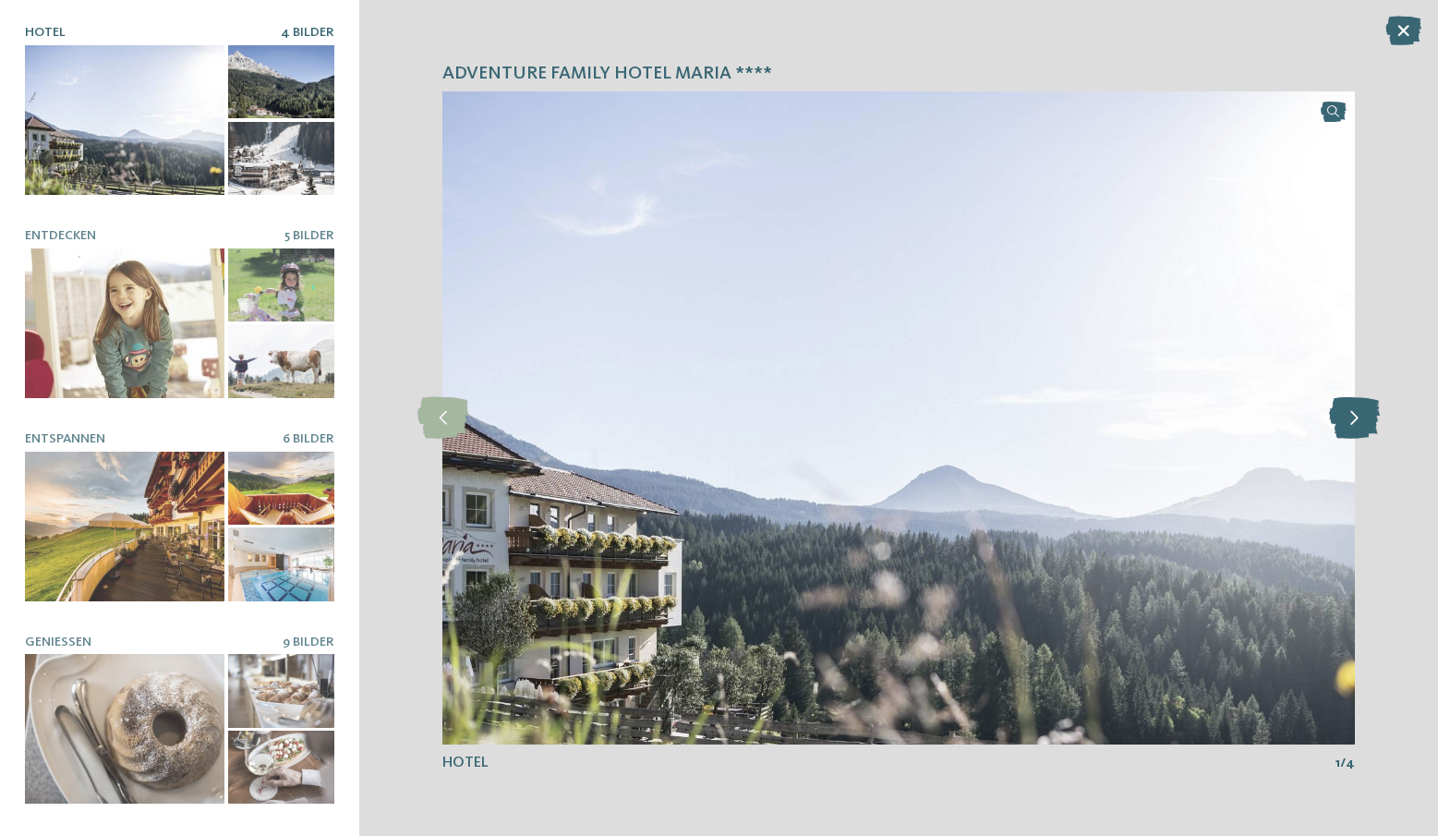
click at [1364, 423] on icon at bounding box center [1354, 418] width 51 height 42
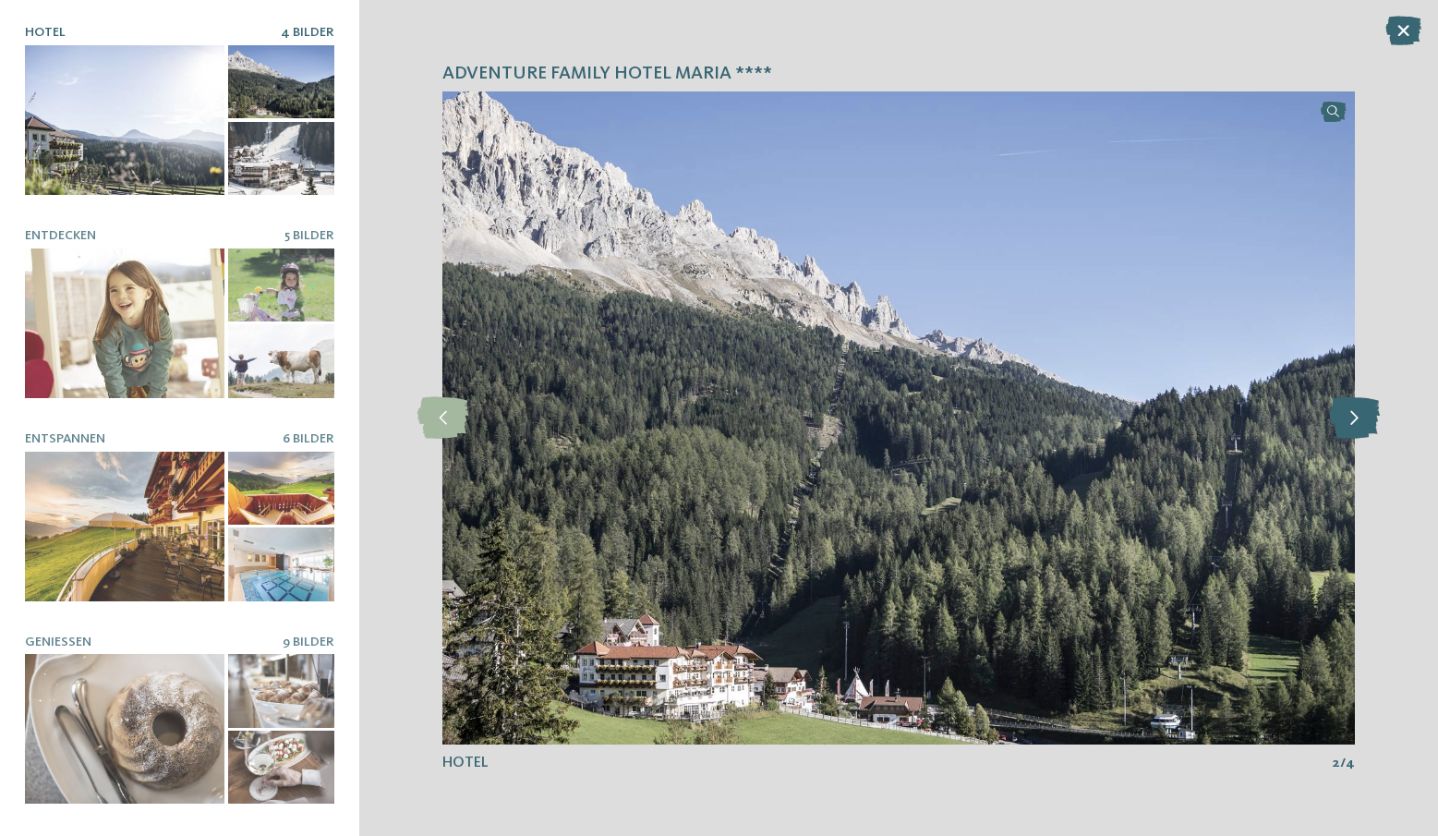
click at [1363, 423] on icon at bounding box center [1354, 418] width 51 height 42
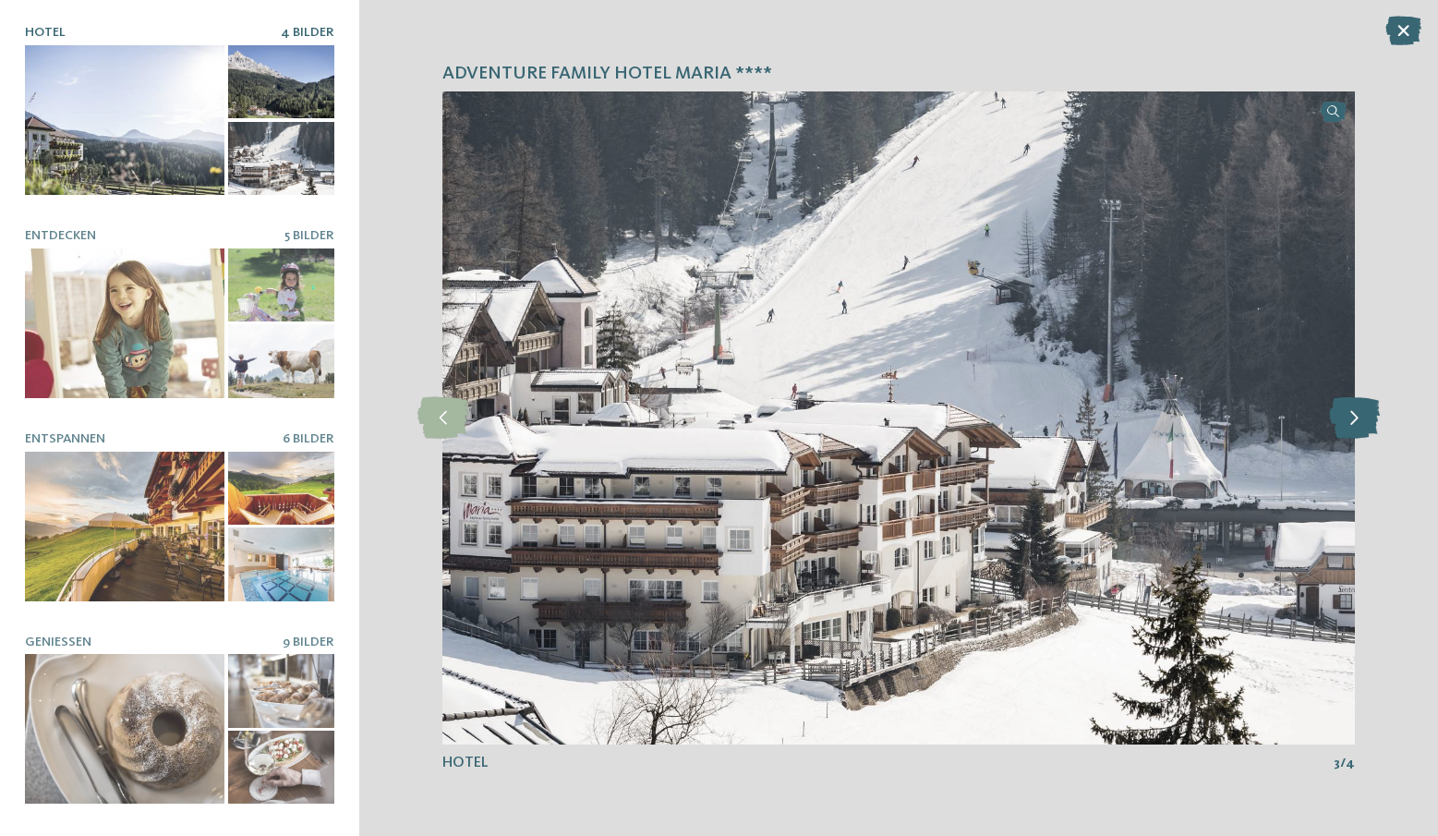
click at [1363, 423] on icon at bounding box center [1354, 418] width 51 height 42
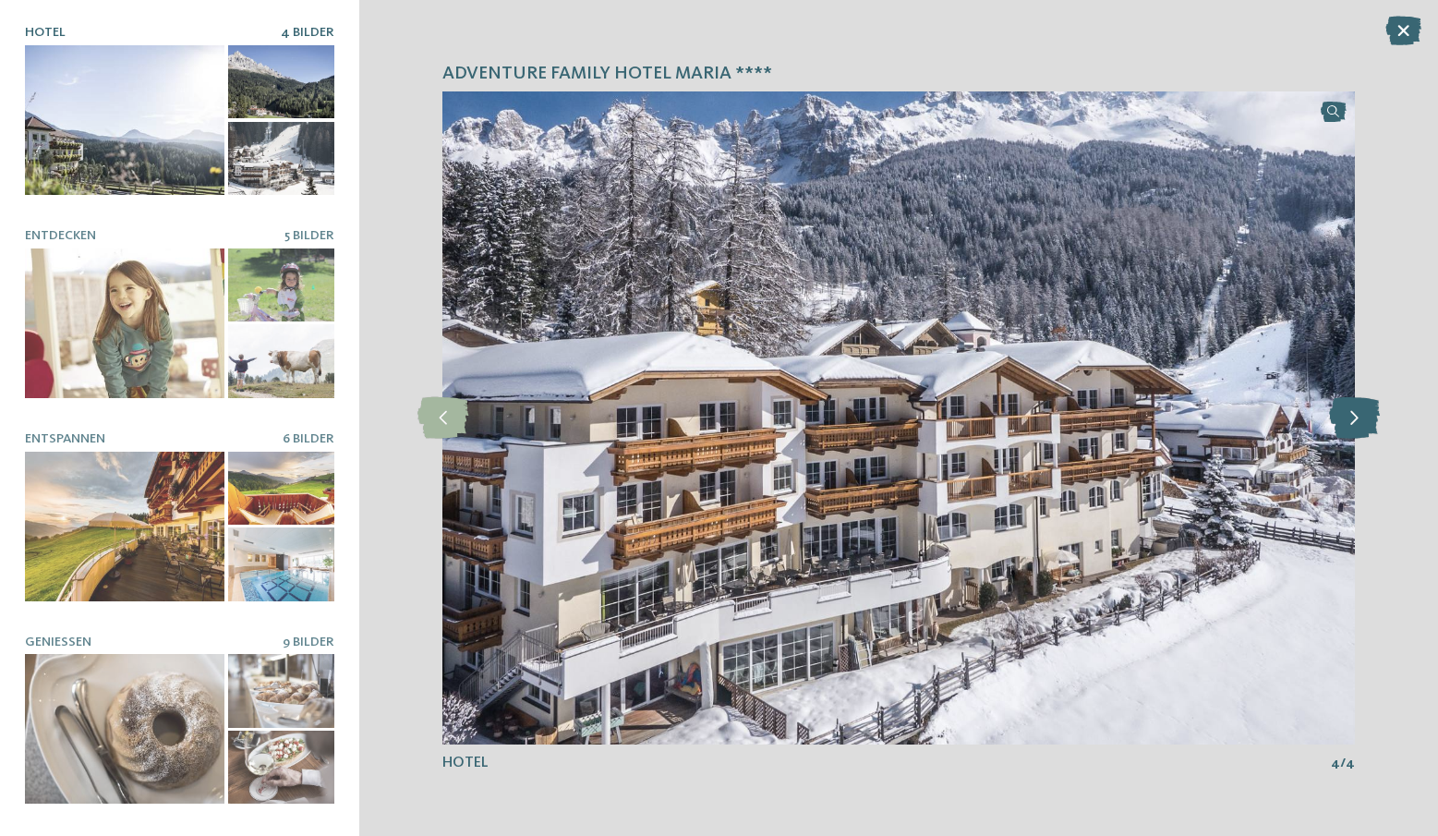
click at [1371, 411] on icon at bounding box center [1354, 418] width 51 height 42
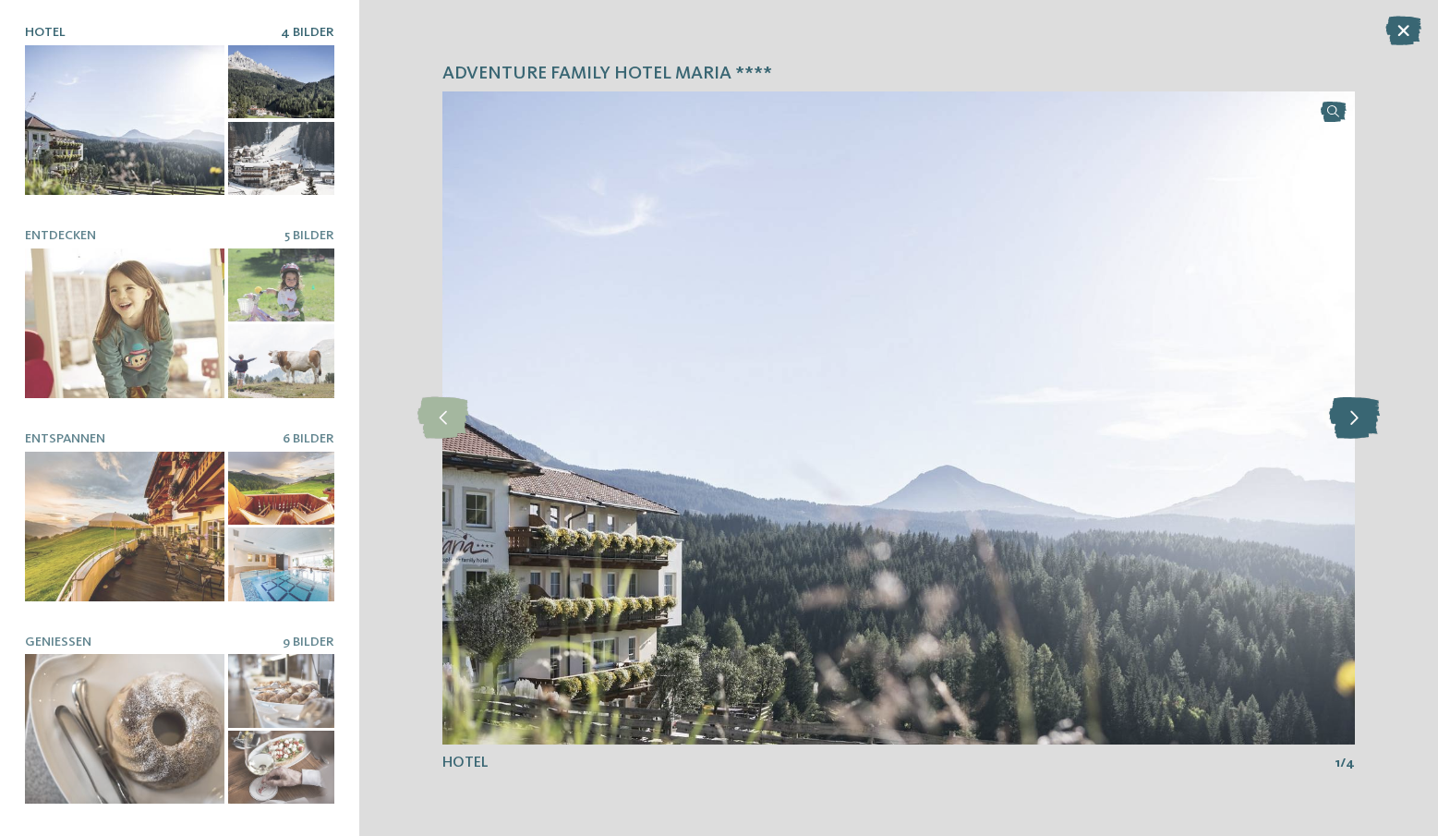
click at [1371, 411] on icon at bounding box center [1354, 418] width 51 height 42
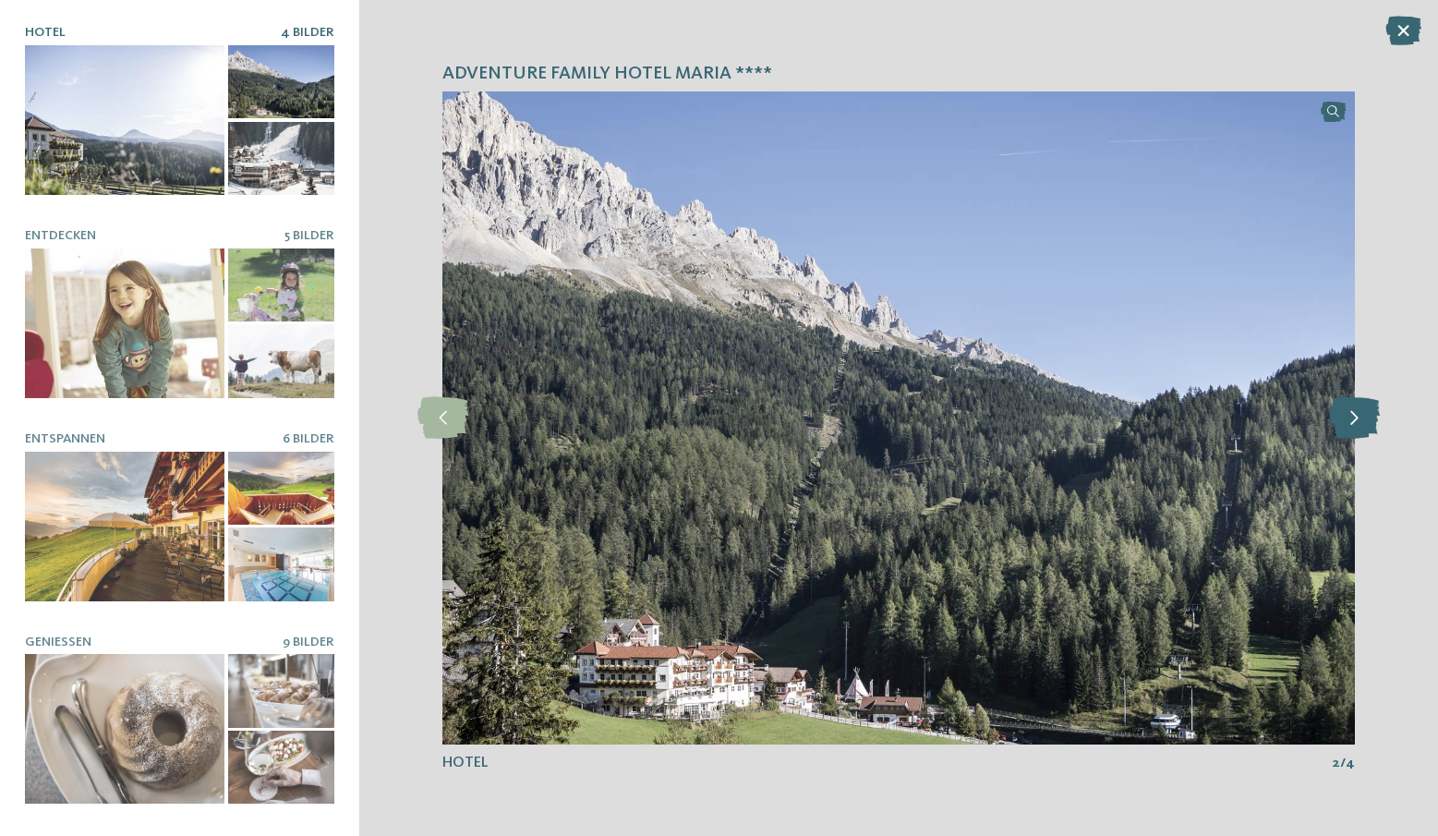
click at [1371, 411] on icon at bounding box center [1354, 418] width 51 height 42
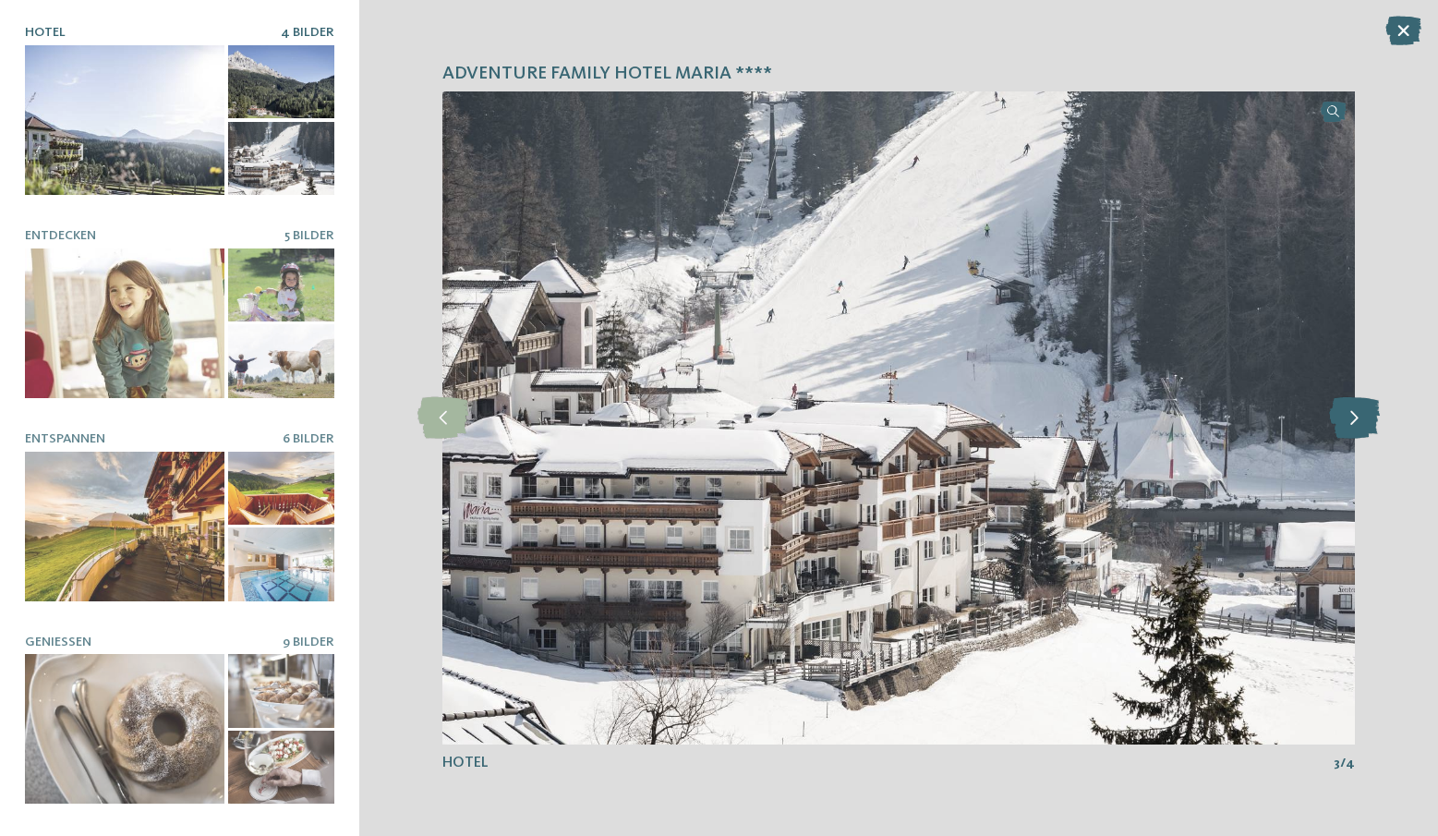
click at [1371, 411] on icon at bounding box center [1354, 418] width 51 height 42
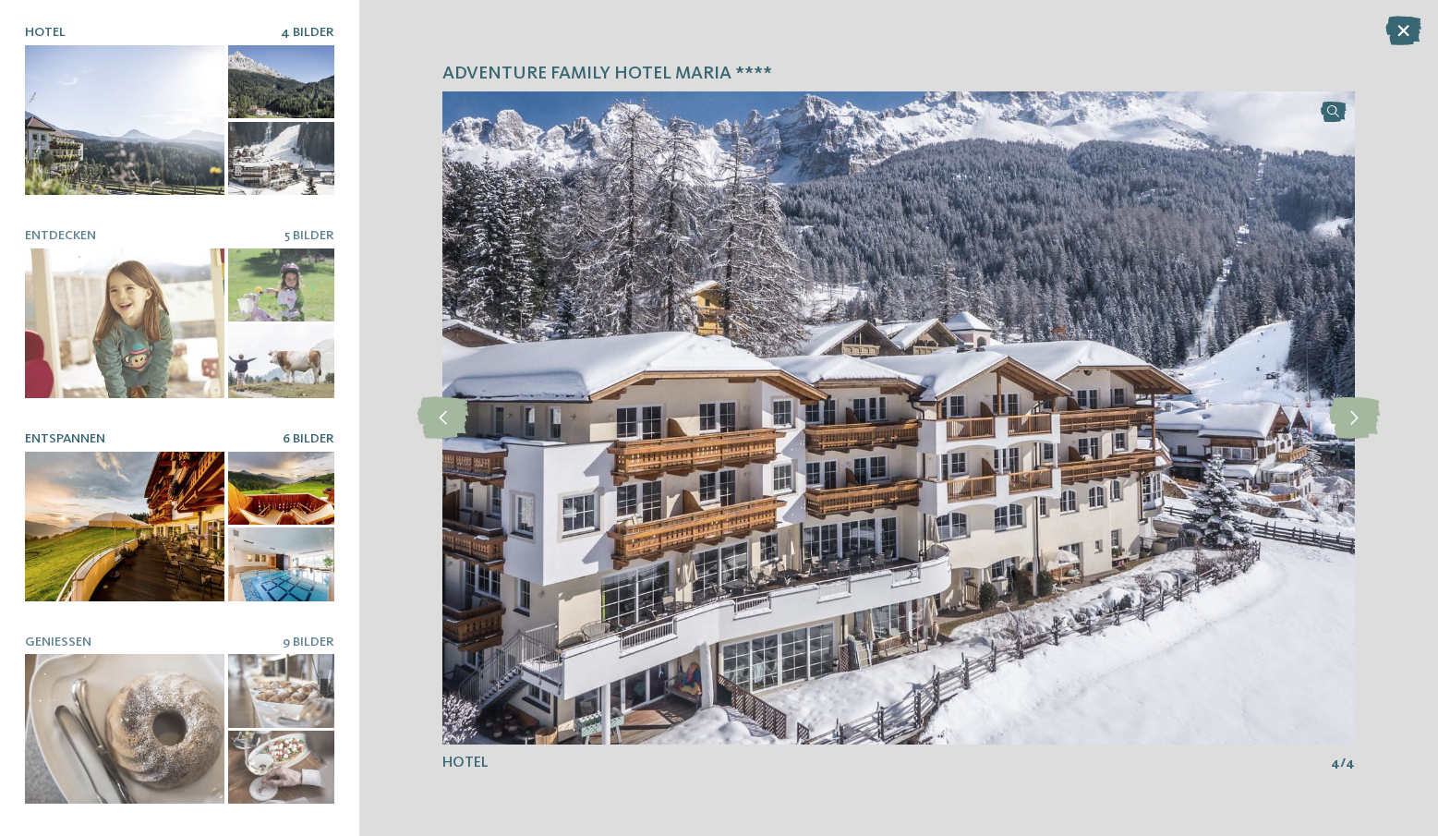
click at [128, 483] on div at bounding box center [124, 527] width 199 height 150
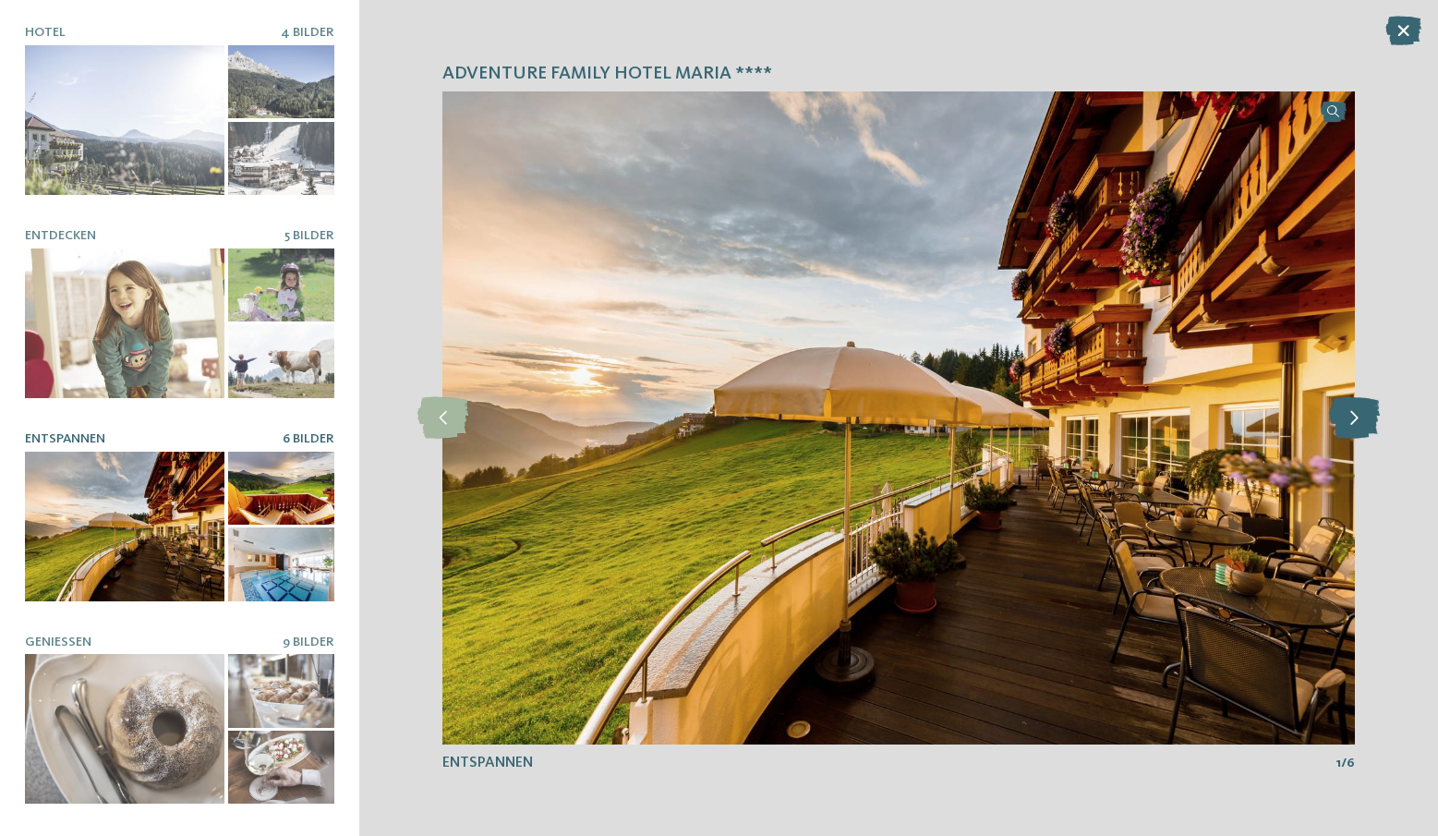
click at [1363, 420] on icon at bounding box center [1354, 418] width 51 height 42
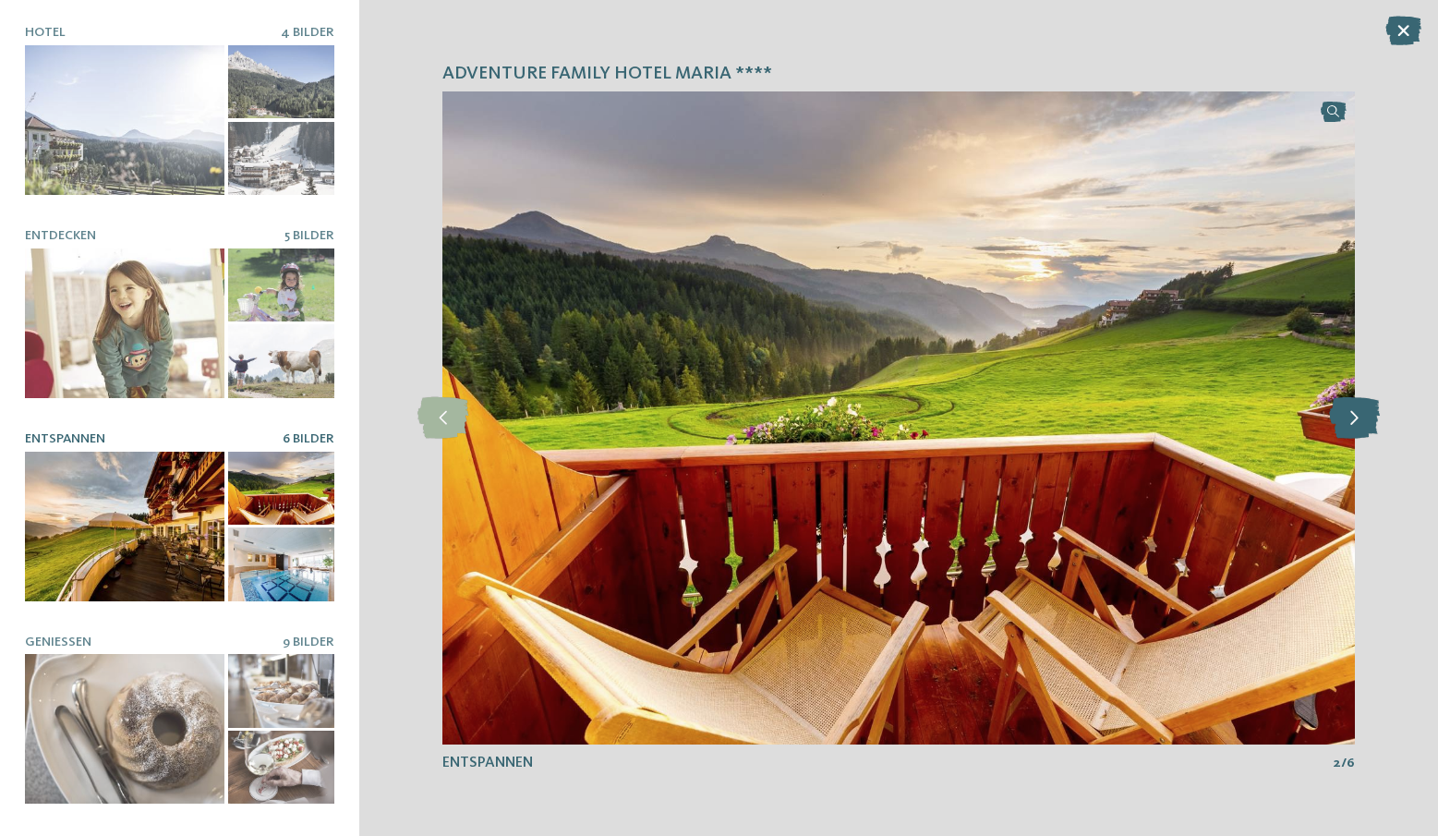
click at [1363, 420] on icon at bounding box center [1354, 418] width 51 height 42
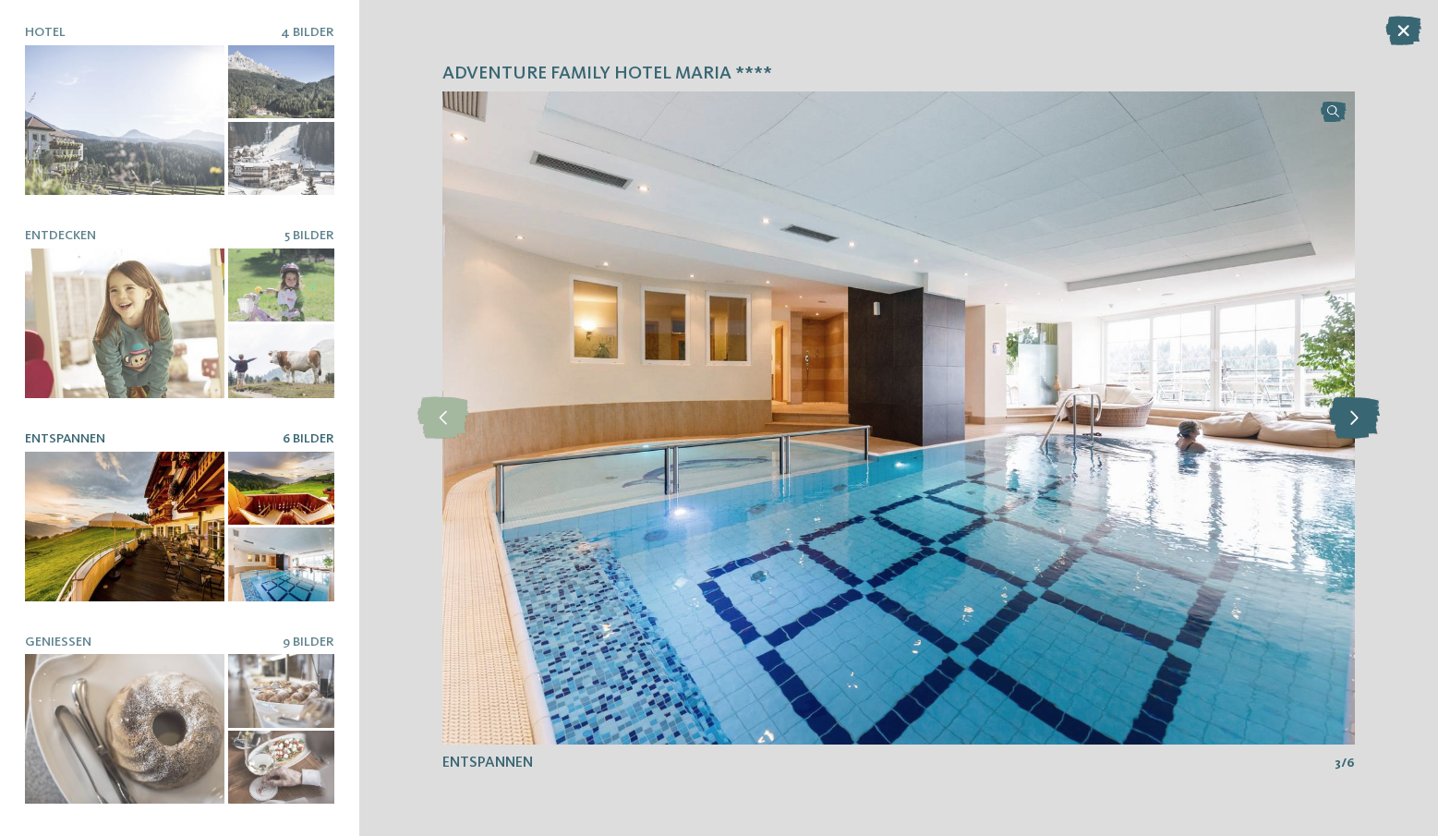
click at [1363, 420] on icon at bounding box center [1354, 418] width 51 height 42
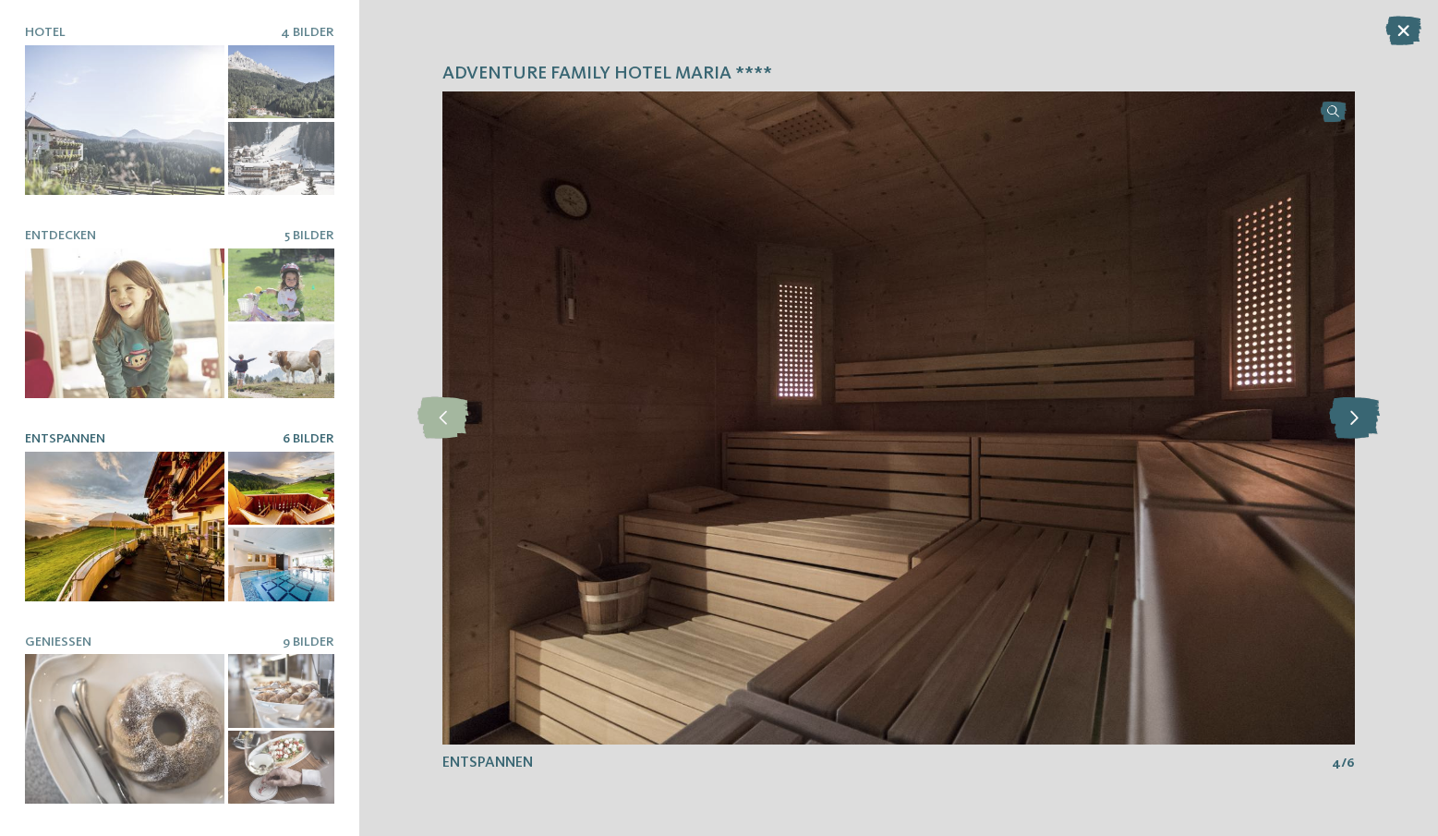
click at [1363, 420] on icon at bounding box center [1354, 418] width 51 height 42
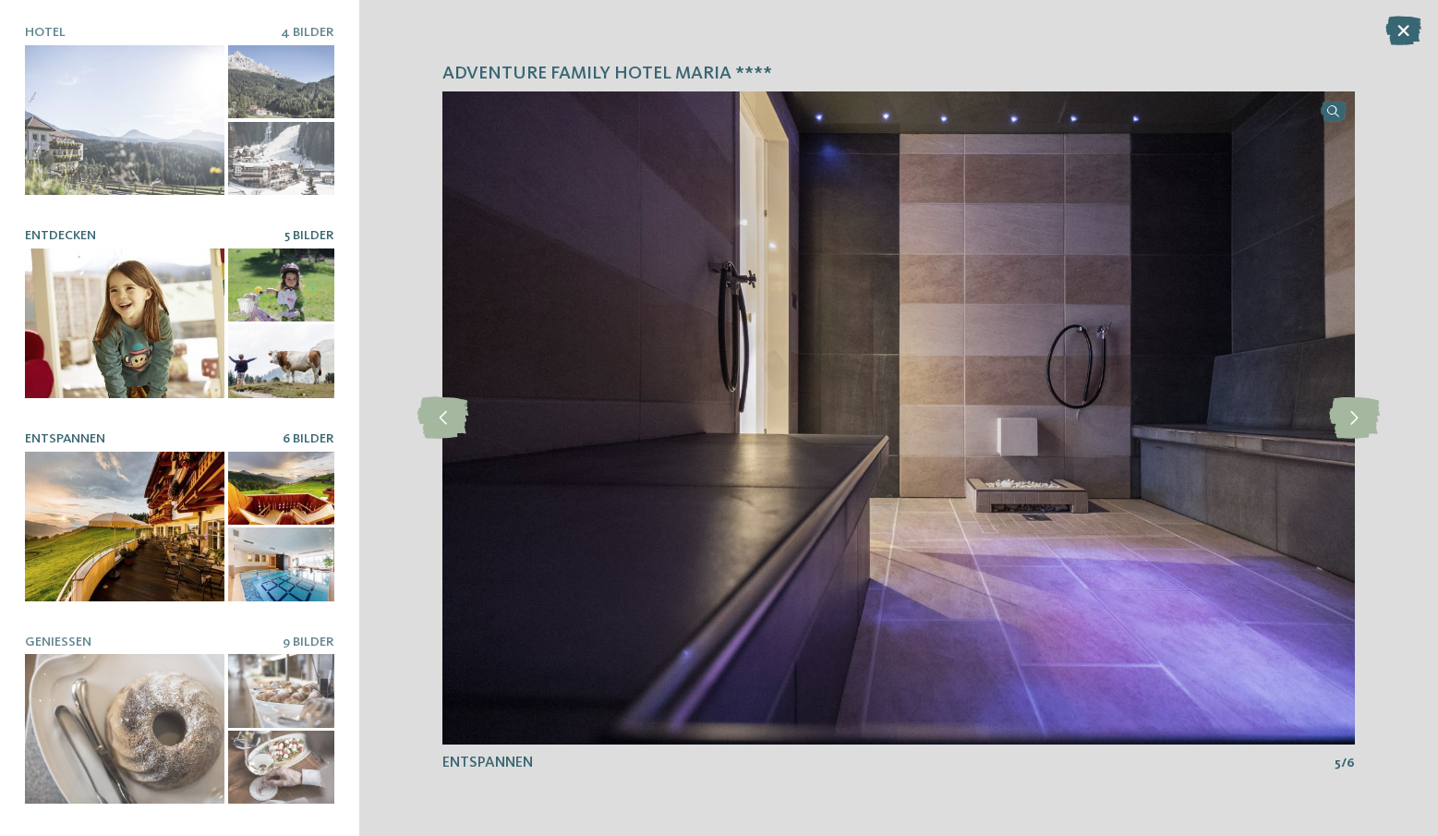
click at [74, 258] on div at bounding box center [124, 323] width 199 height 150
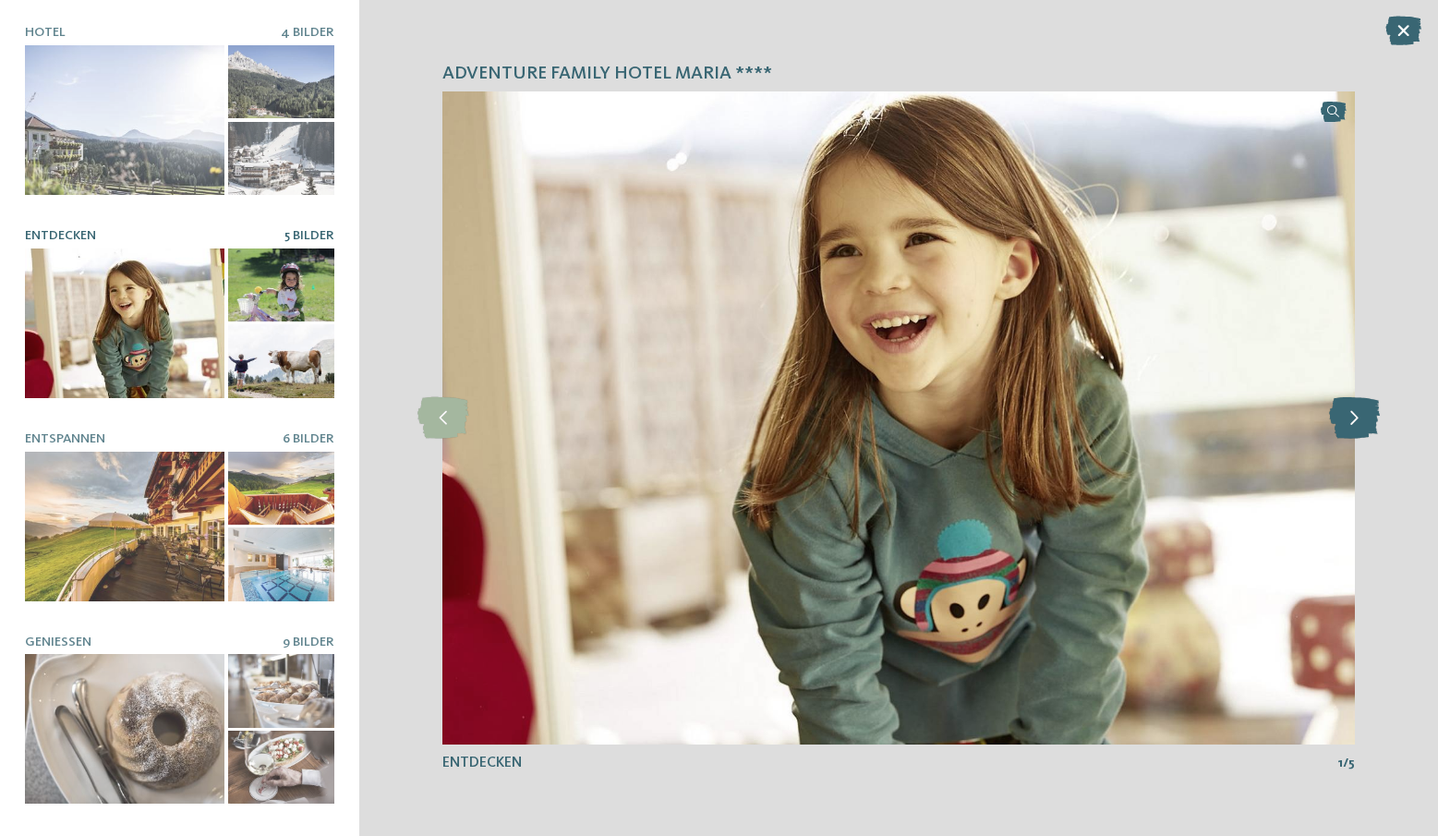
click at [1373, 404] on icon at bounding box center [1354, 418] width 51 height 42
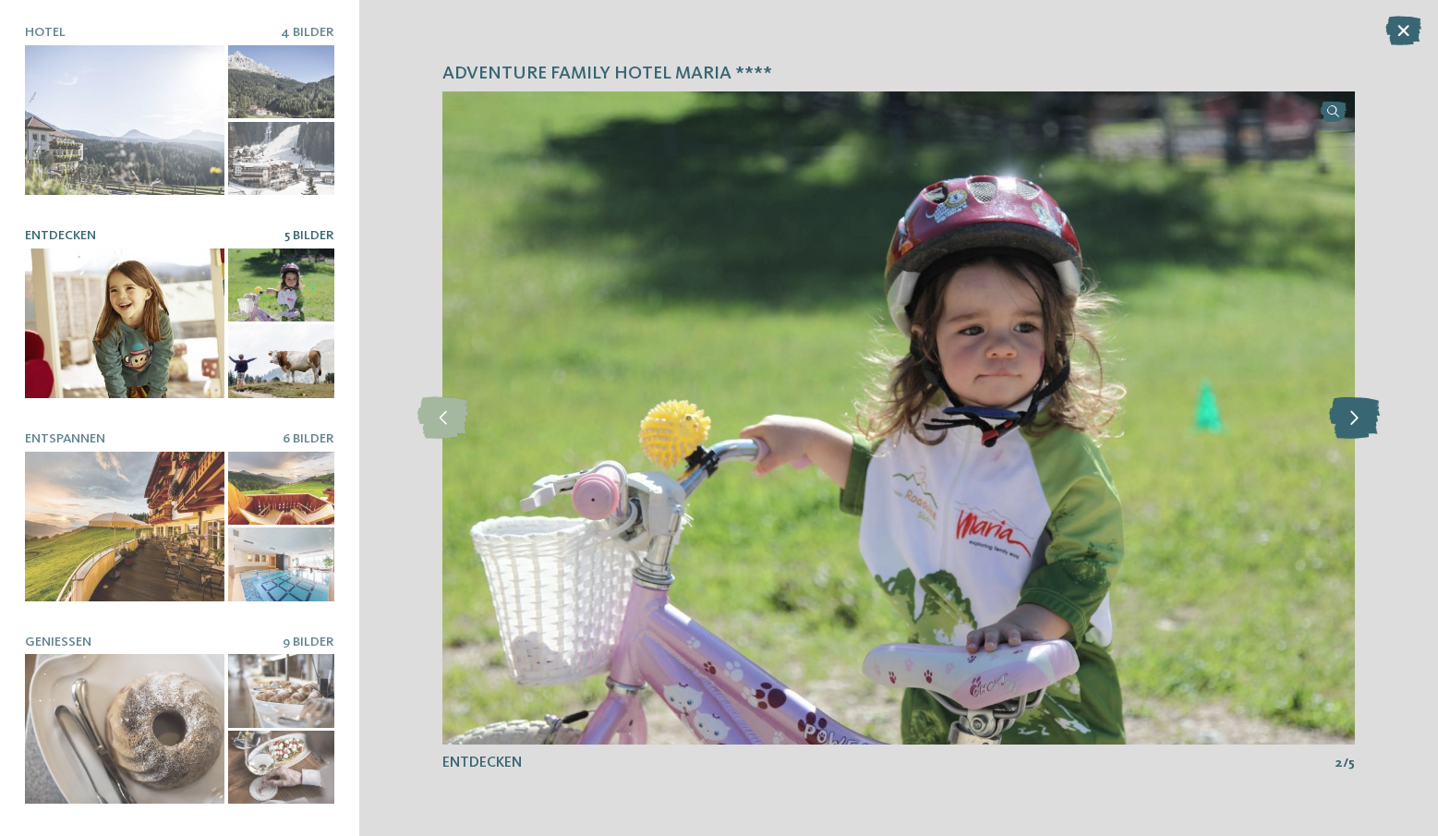
click at [1373, 404] on icon at bounding box center [1354, 418] width 51 height 42
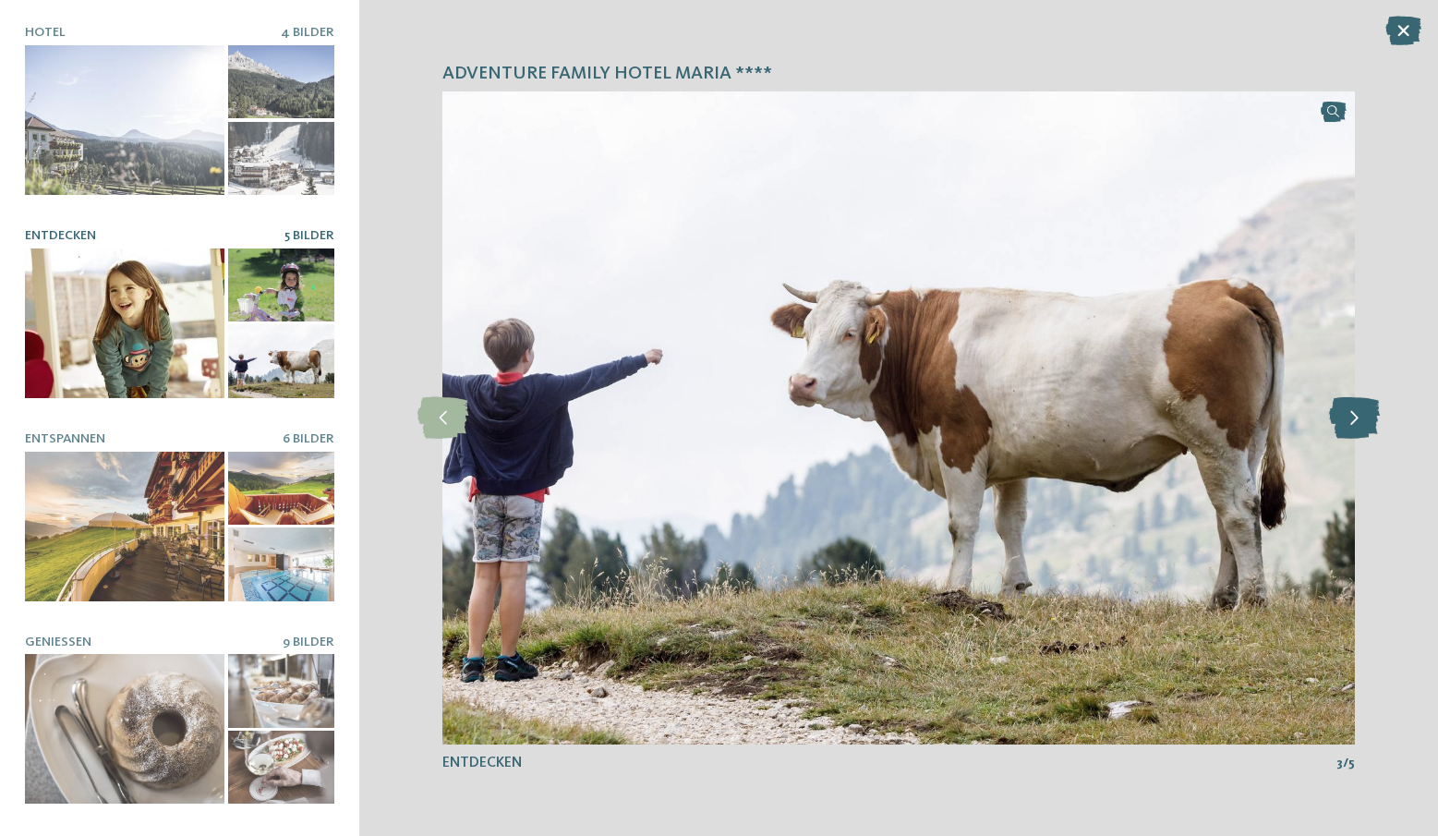
click at [1373, 404] on icon at bounding box center [1354, 418] width 51 height 42
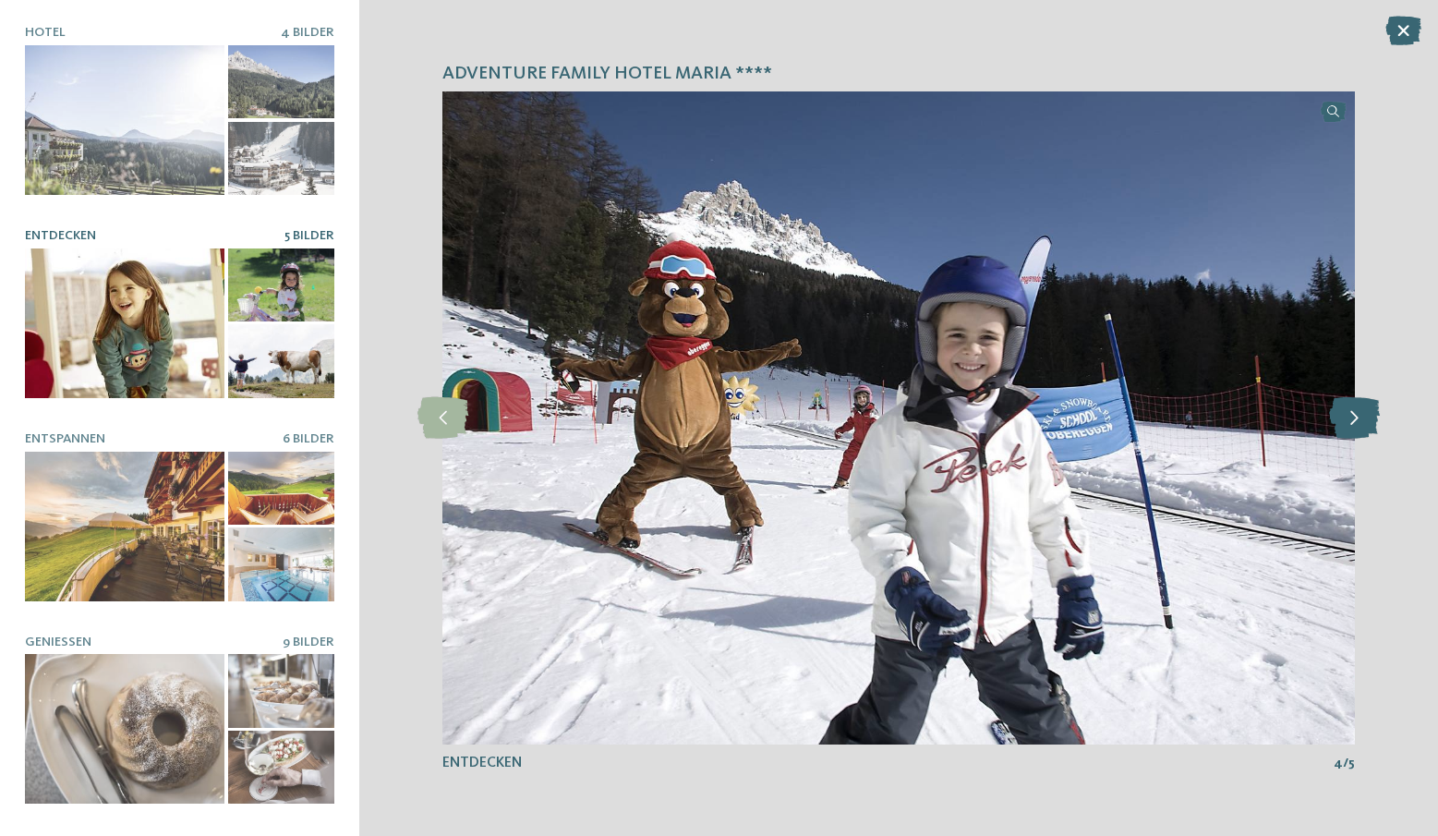
click at [1373, 404] on icon at bounding box center [1354, 418] width 51 height 42
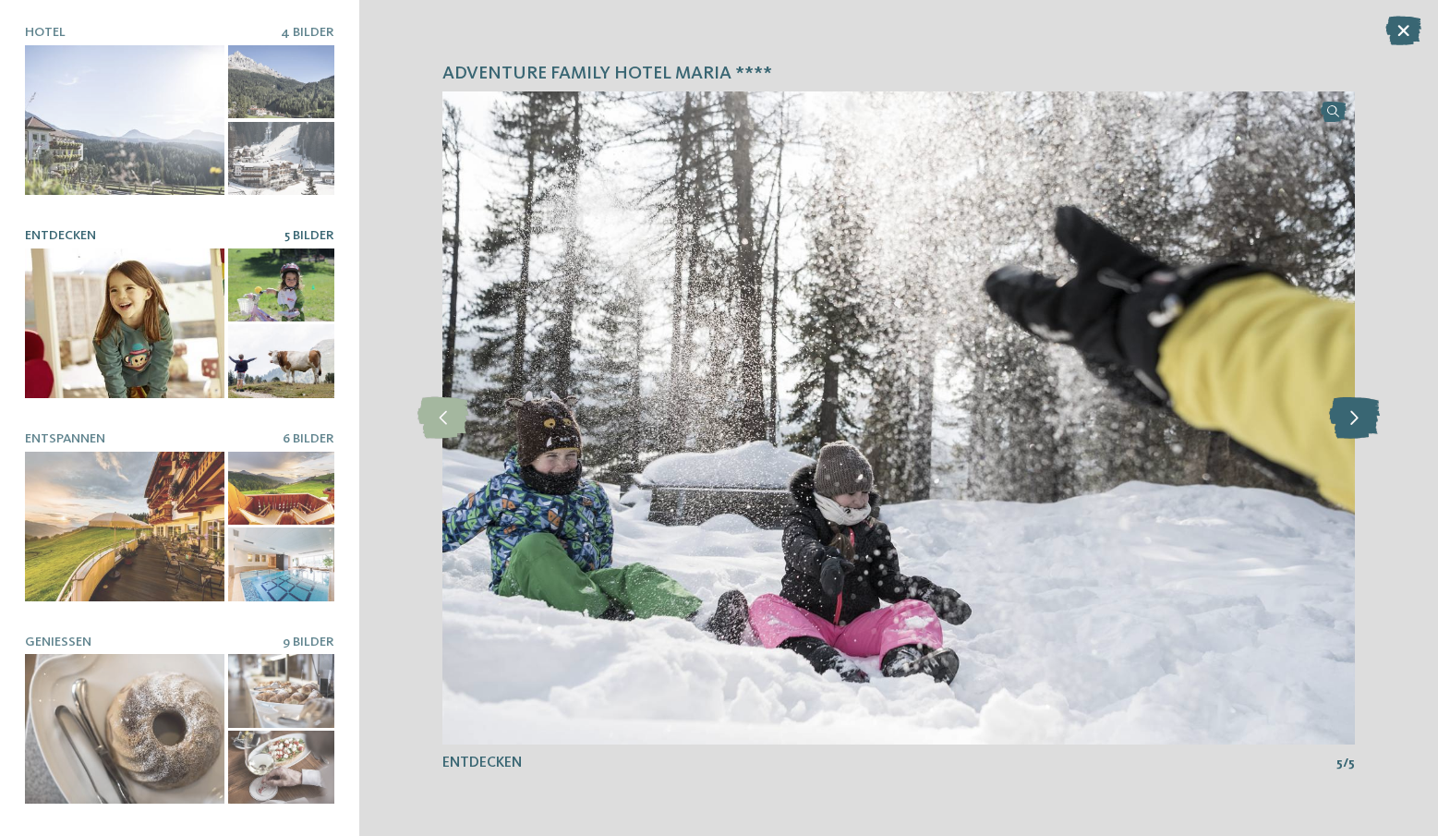
click at [1373, 404] on icon at bounding box center [1354, 418] width 51 height 42
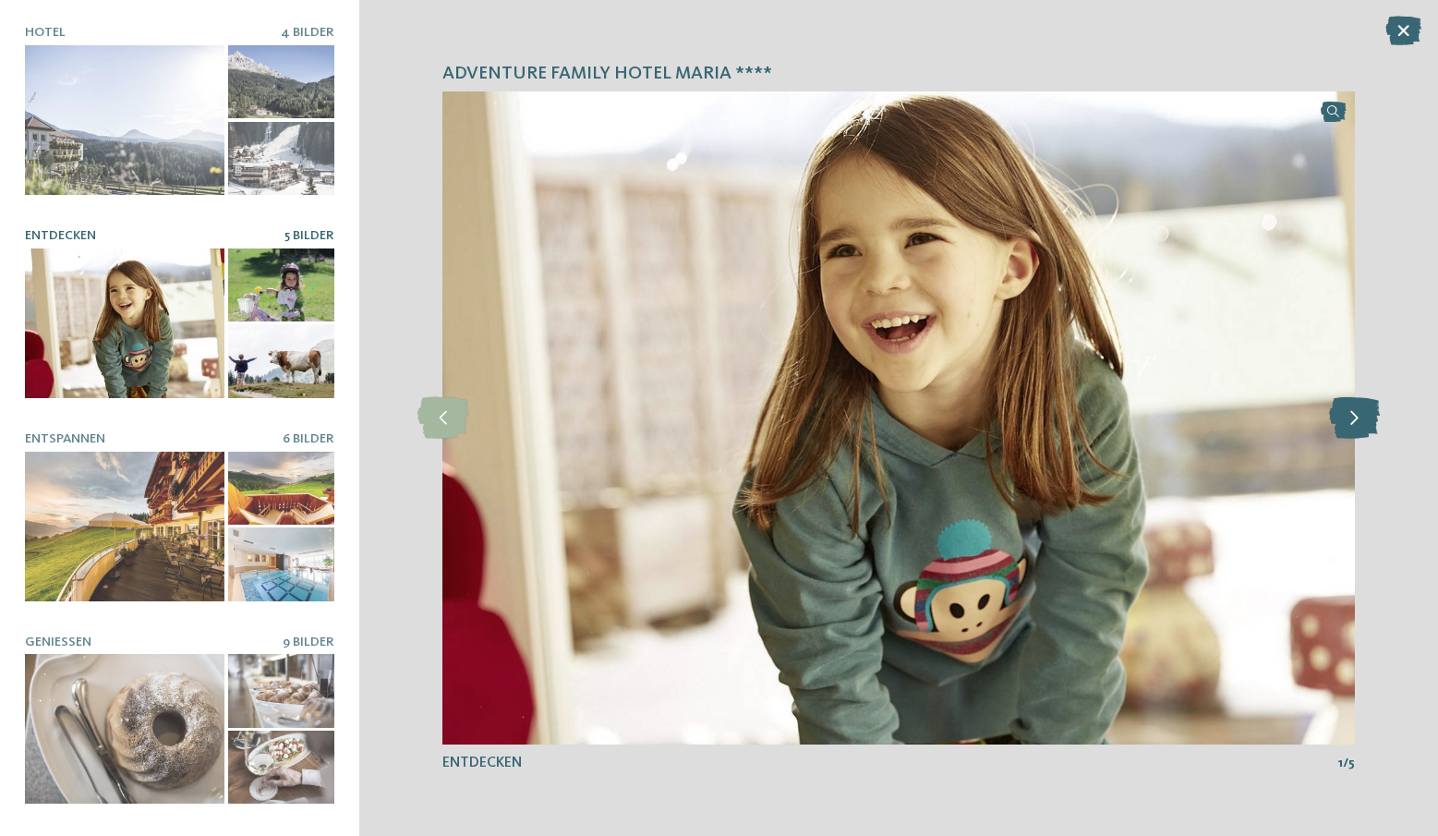
click at [1361, 436] on icon at bounding box center [1354, 418] width 51 height 42
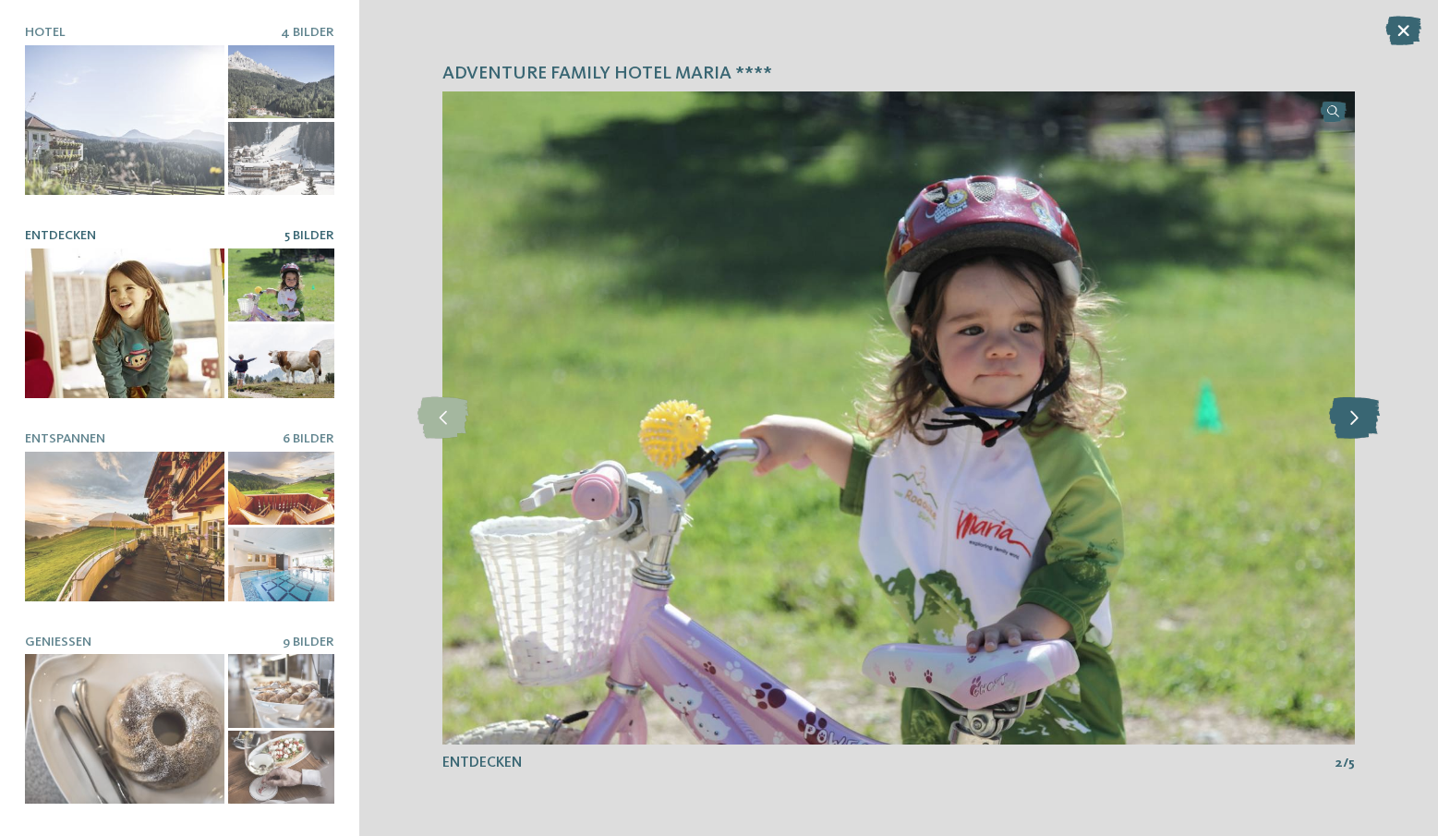
click at [1358, 436] on icon at bounding box center [1354, 418] width 51 height 42
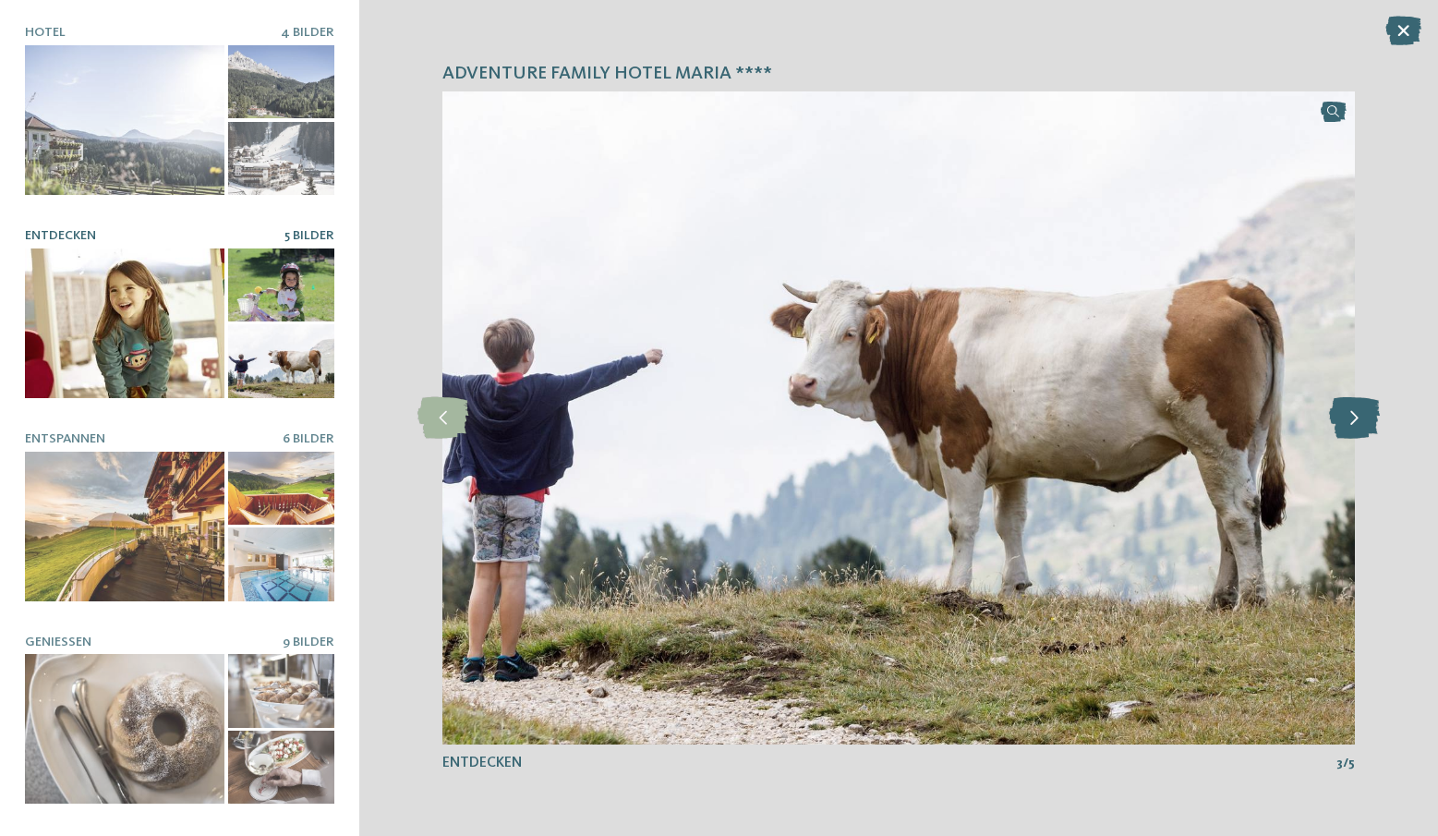
click at [1358, 436] on icon at bounding box center [1354, 418] width 51 height 42
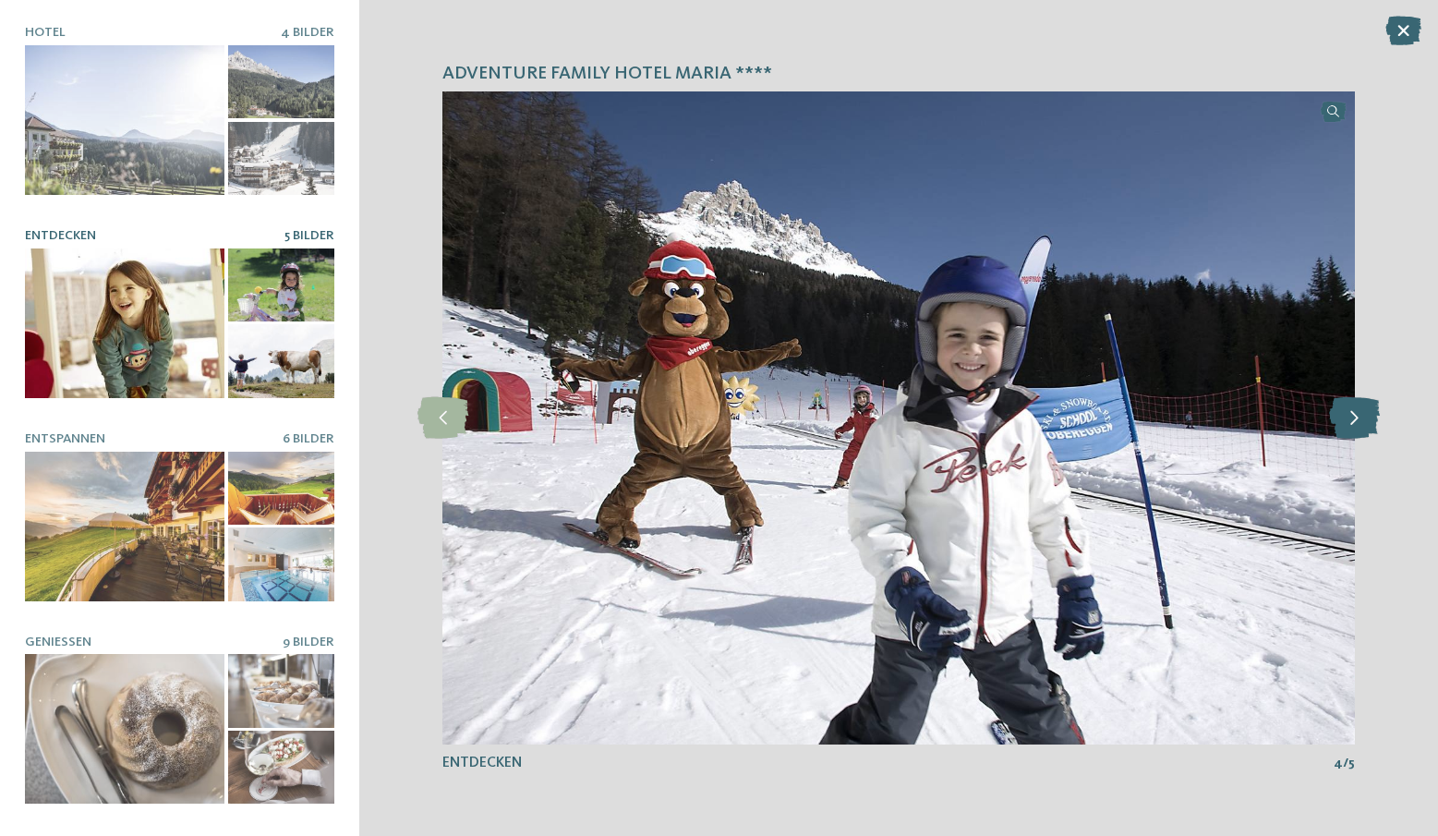
click at [1358, 419] on icon at bounding box center [1354, 418] width 51 height 42
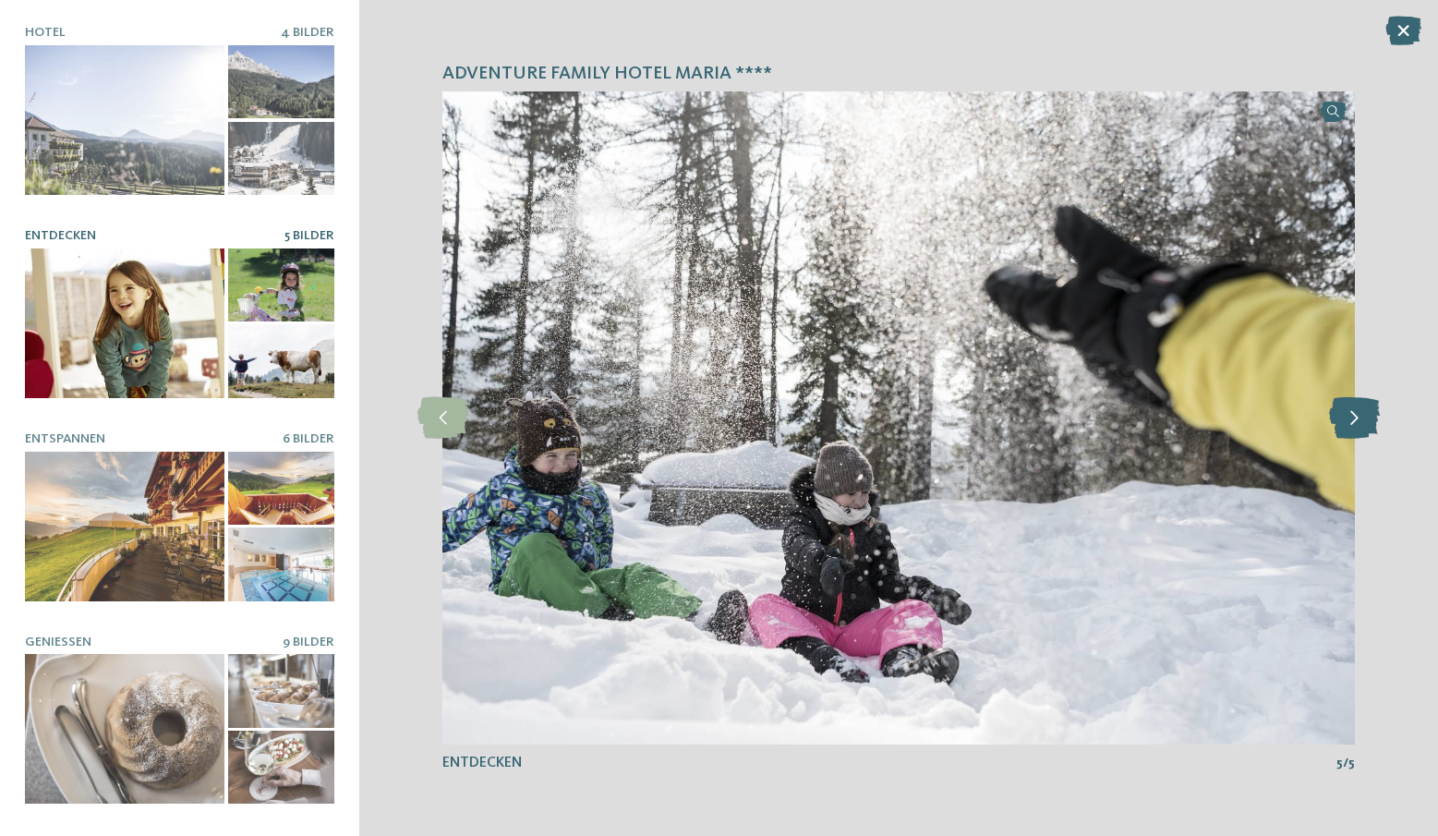
click at [1358, 419] on icon at bounding box center [1354, 418] width 51 height 42
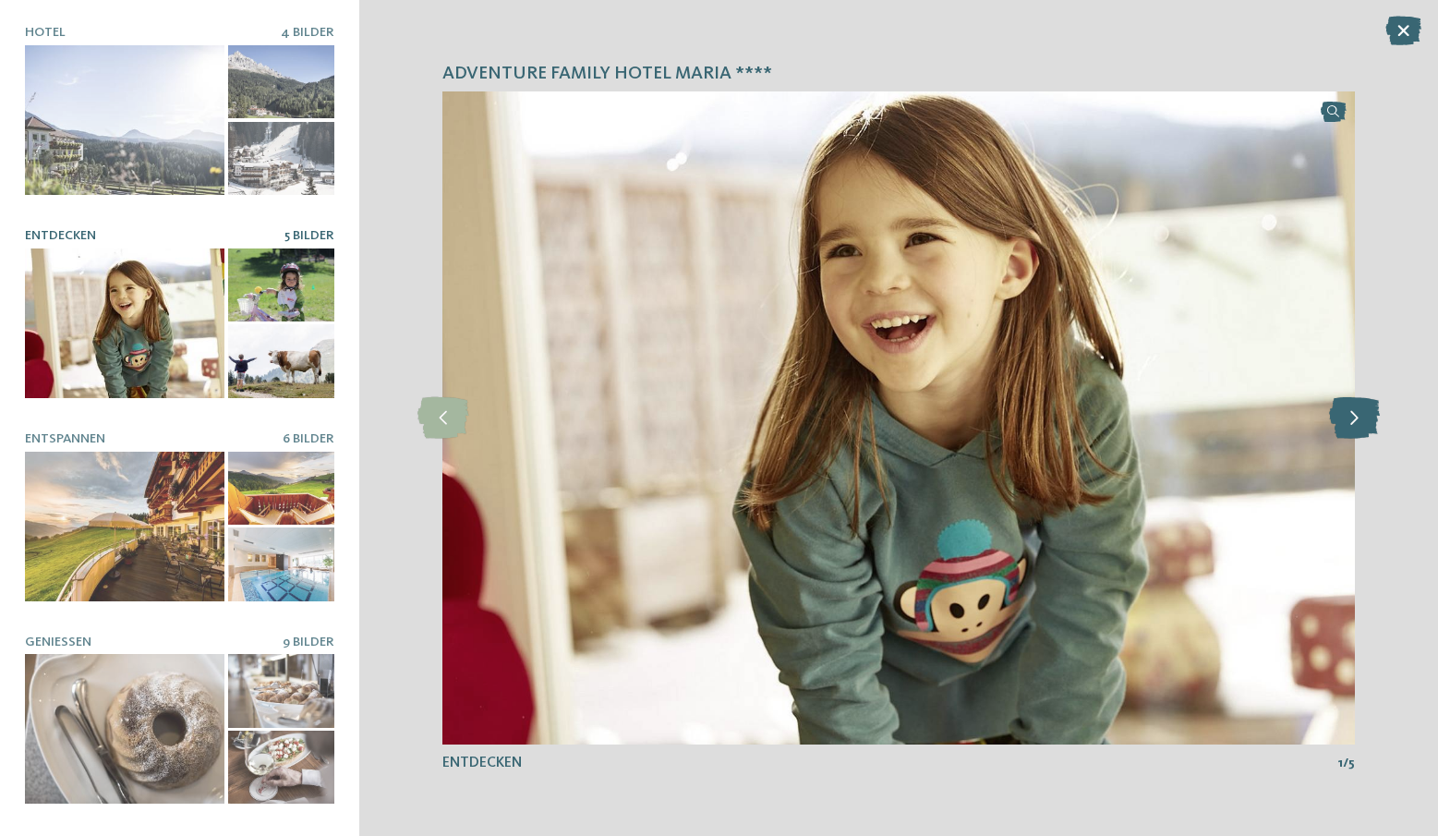
click at [1358, 419] on icon at bounding box center [1354, 418] width 51 height 42
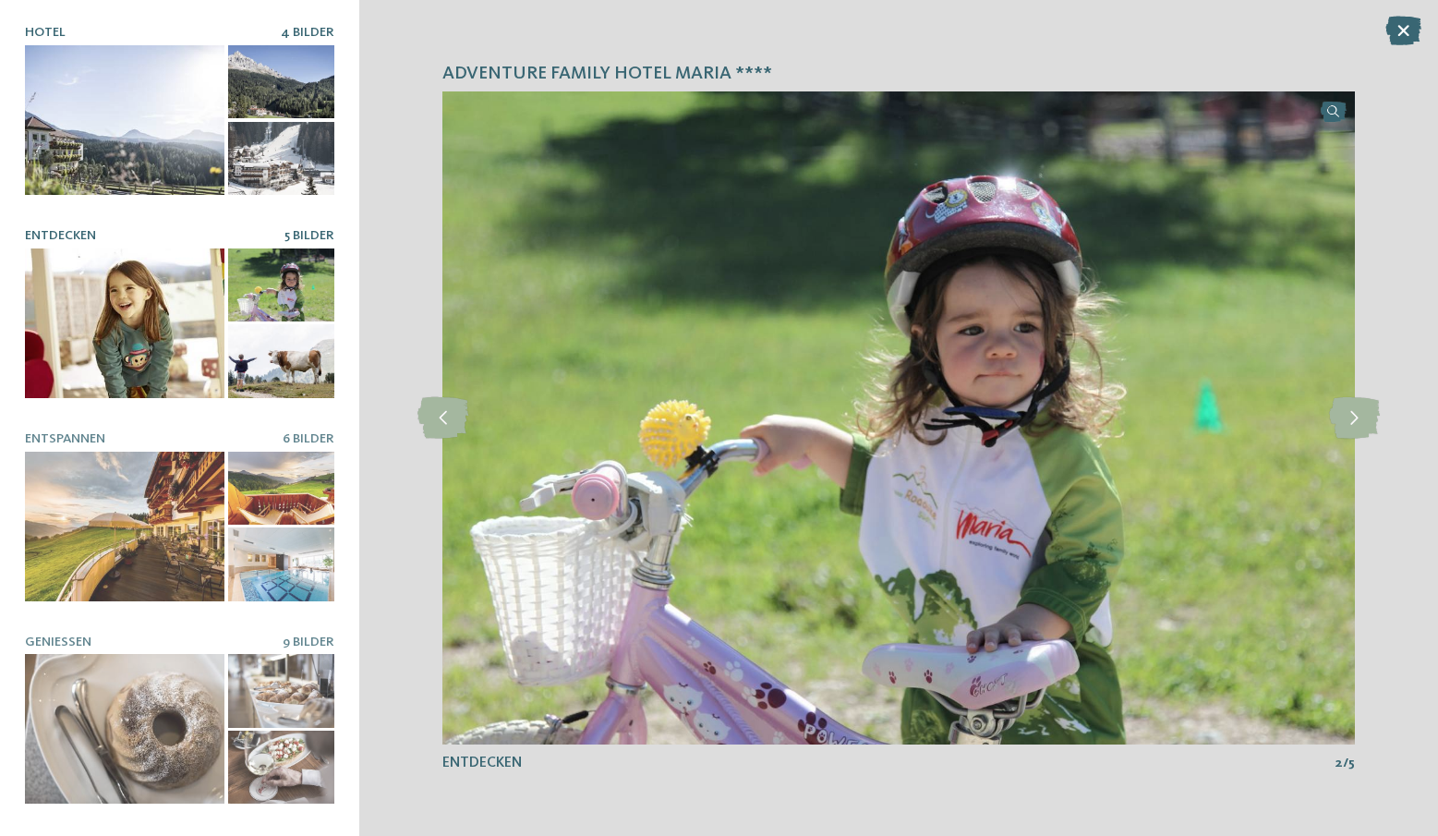
click at [115, 102] on div at bounding box center [124, 120] width 199 height 150
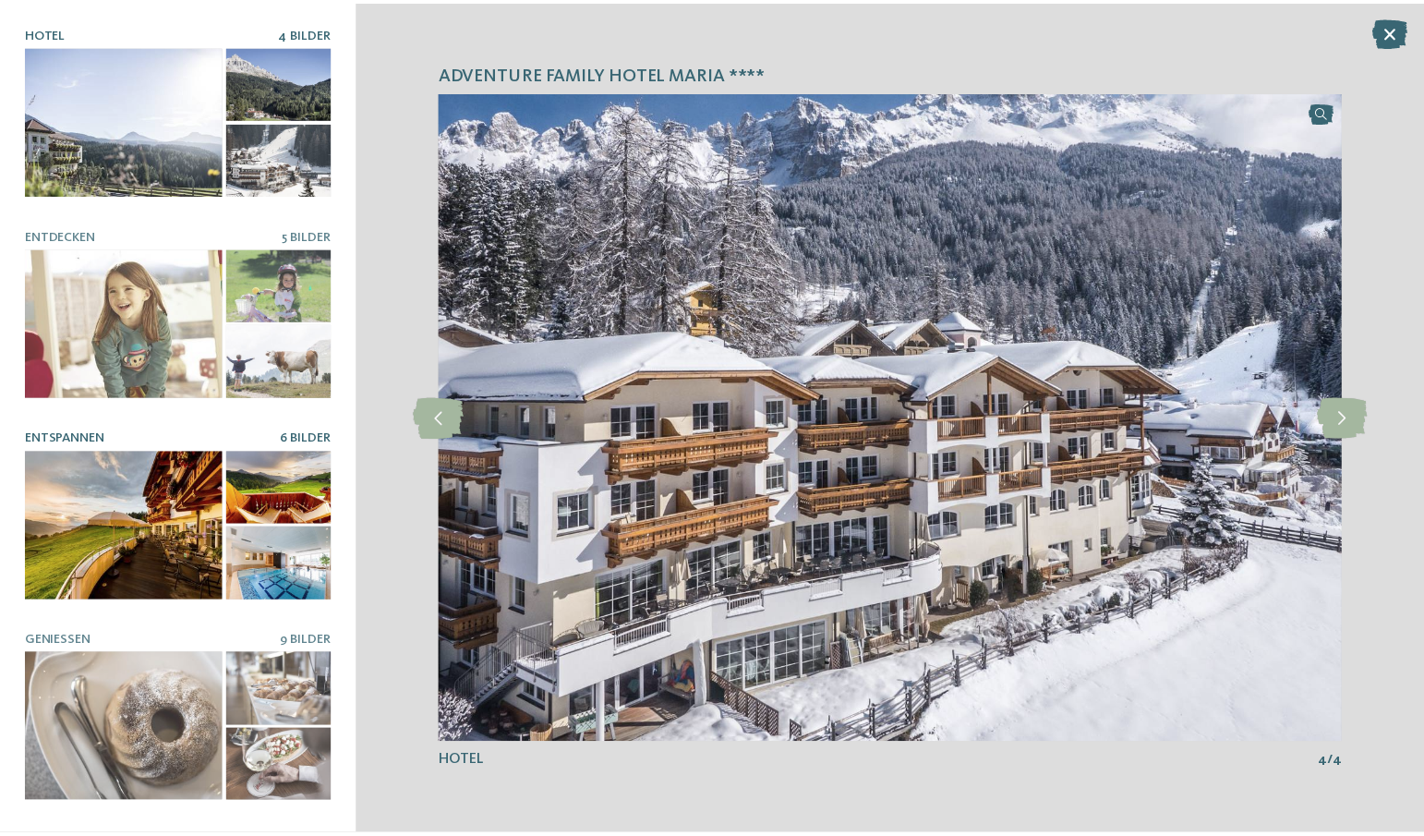
scroll to position [174, 0]
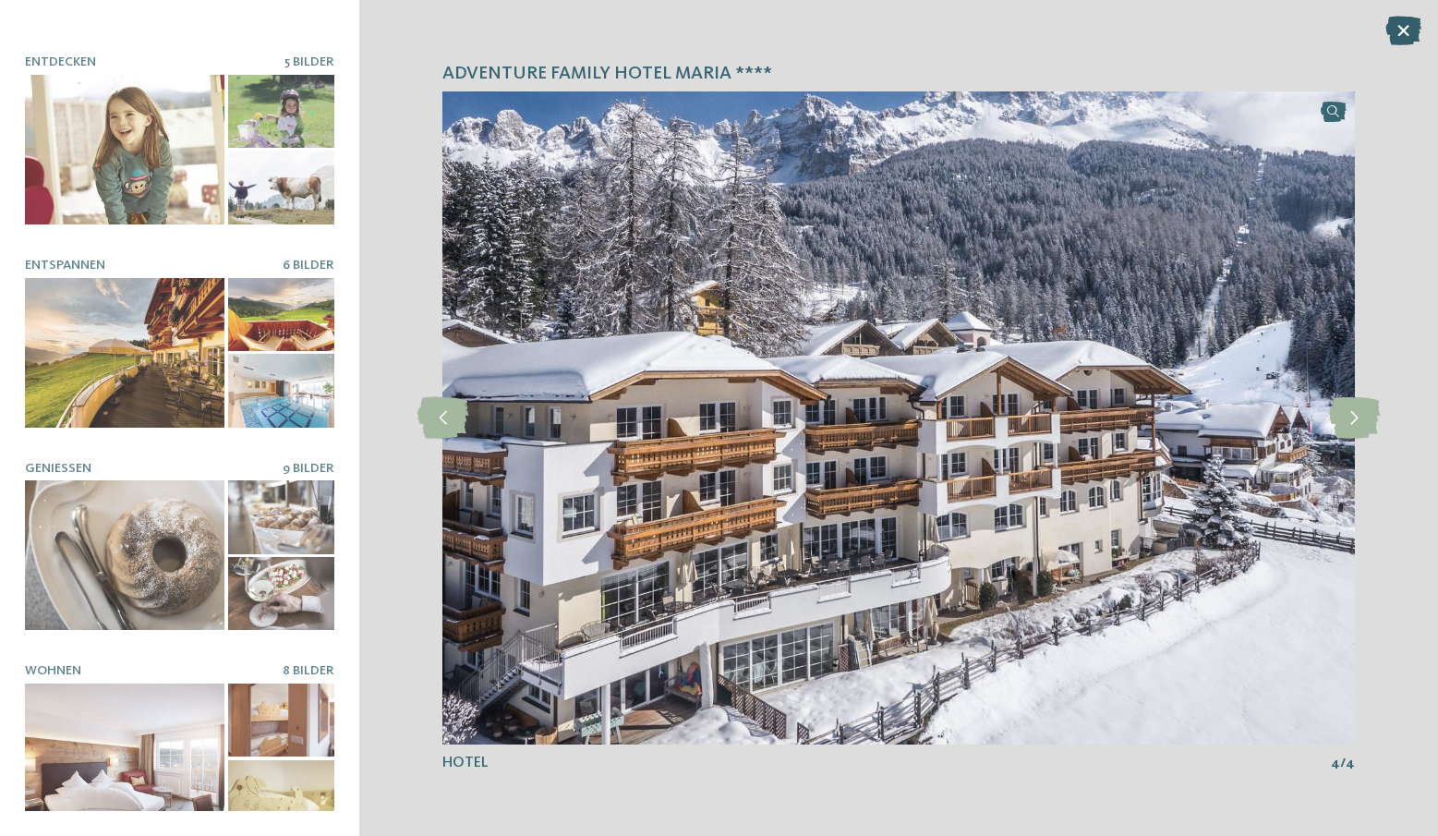
click at [1405, 25] on icon at bounding box center [1403, 31] width 36 height 30
